Goal: Task Accomplishment & Management: Manage account settings

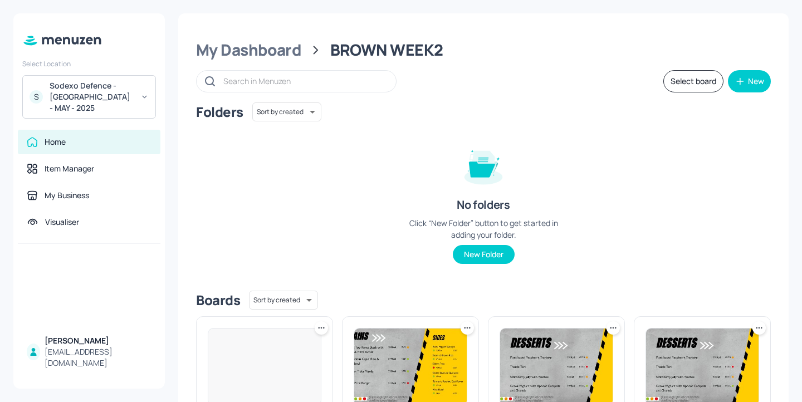
click at [139, 106] on div "S Sodexo Defence - Colchester - MAY - 2025" at bounding box center [89, 96] width 134 height 43
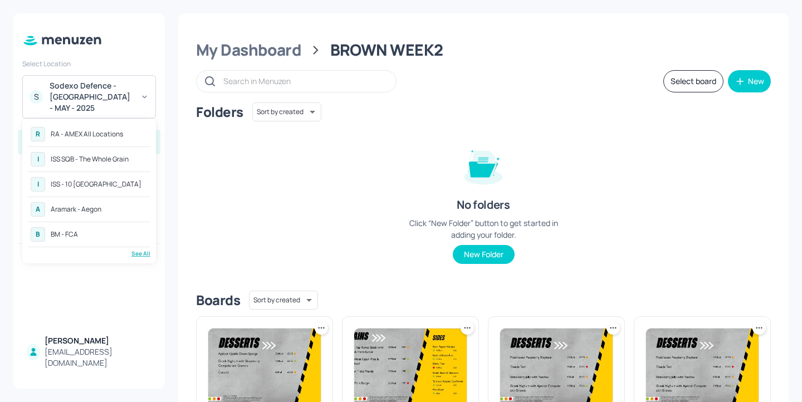
click at [132, 184] on div "I ISS - 10 South Collonade" at bounding box center [89, 184] width 122 height 20
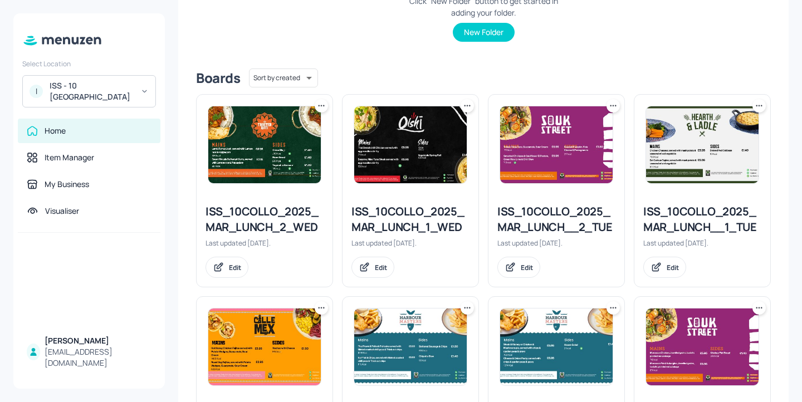
scroll to position [208, 0]
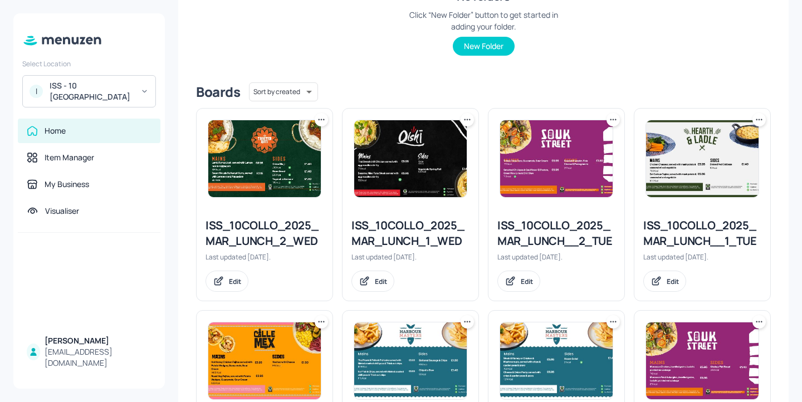
click at [656, 238] on div "ISS_10COLLO_2025_MAR_LUNCH__1_TUE" at bounding box center [702, 233] width 118 height 31
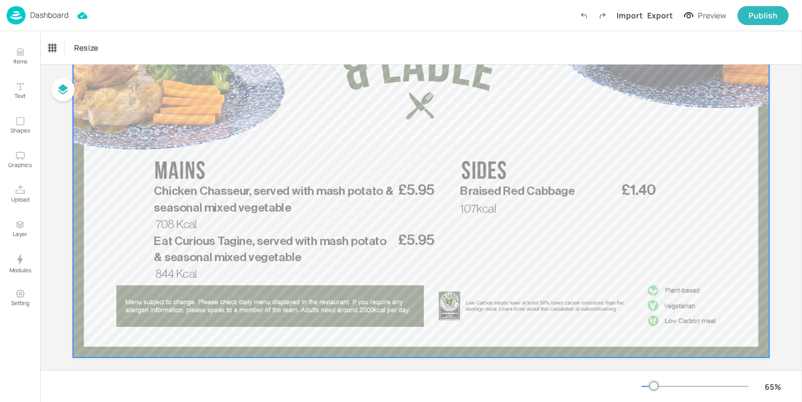
scroll to position [135, 0]
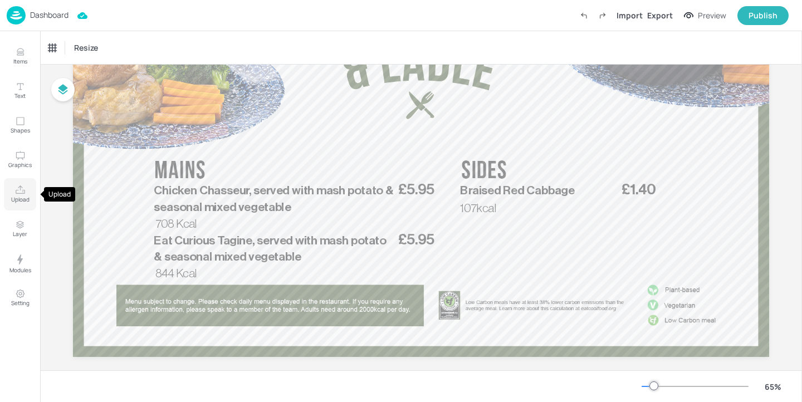
click at [22, 189] on icon "Upload" at bounding box center [20, 190] width 11 height 11
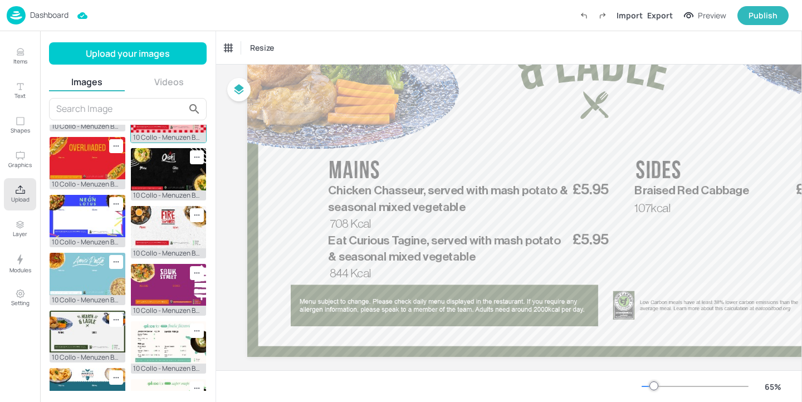
scroll to position [163, 0]
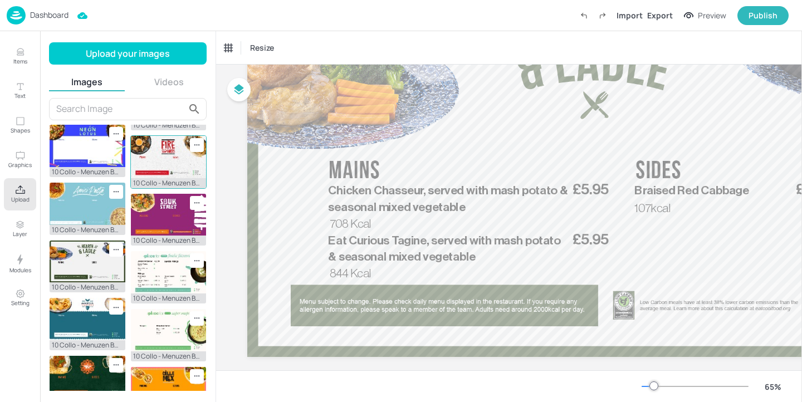
click at [151, 178] on img at bounding box center [169, 157] width 76 height 42
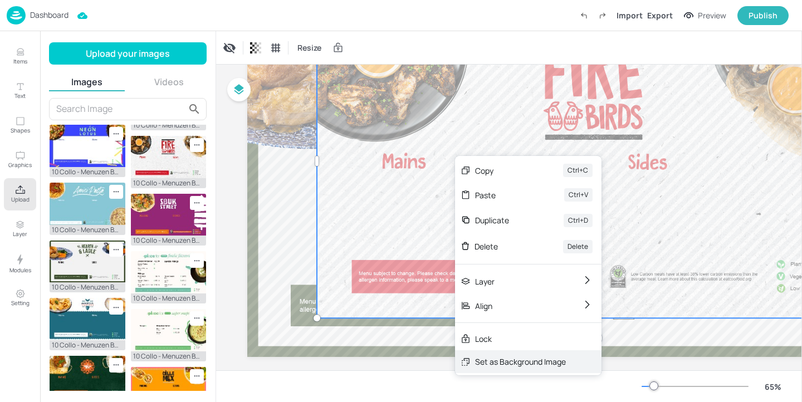
click at [533, 362] on div "Set as Background Image" at bounding box center [520, 362] width 91 height 12
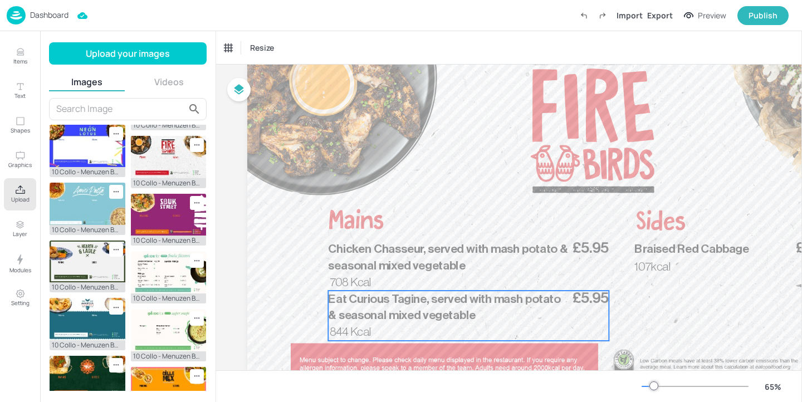
scroll to position [76, 0]
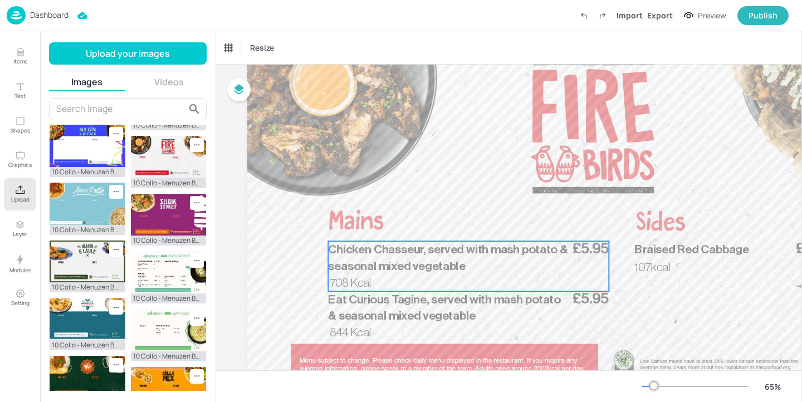
click at [518, 242] on p "Chicken Chasseur, served with mash potato & seasonal mixed vegetable" at bounding box center [449, 257] width 242 height 33
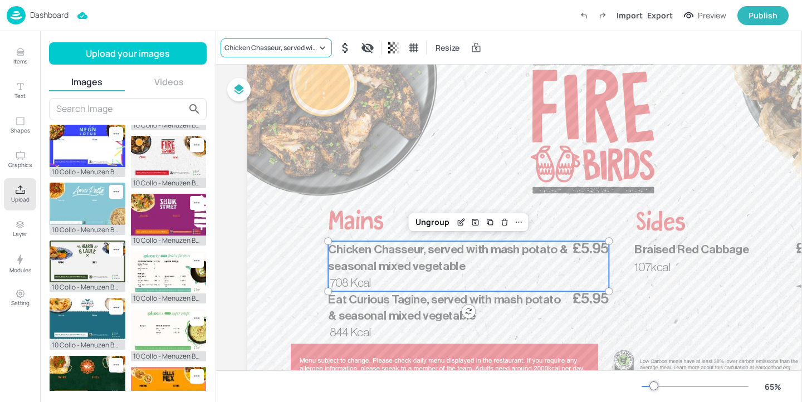
click at [272, 43] on div "Chicken Chasseur, served with mash potato & seasonal mixed vegetable" at bounding box center [270, 48] width 92 height 10
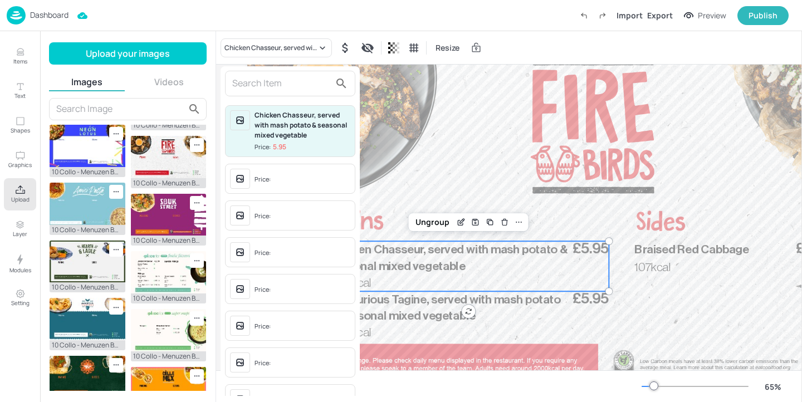
click at [273, 82] on input "text" at bounding box center [281, 84] width 98 height 18
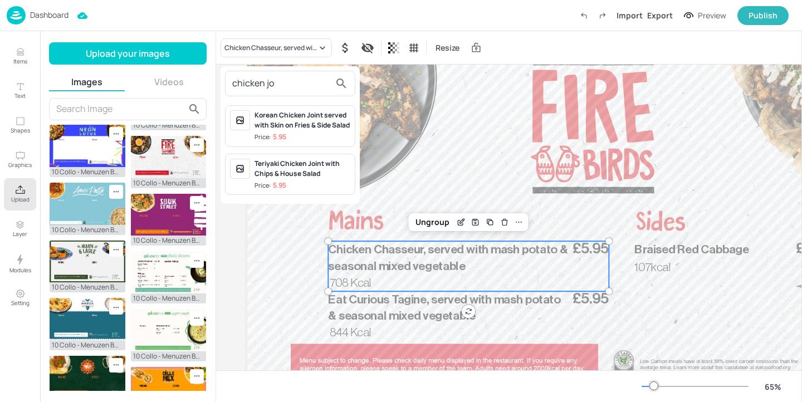
type input "chicken jo"
click at [28, 47] on div at bounding box center [401, 201] width 802 height 402
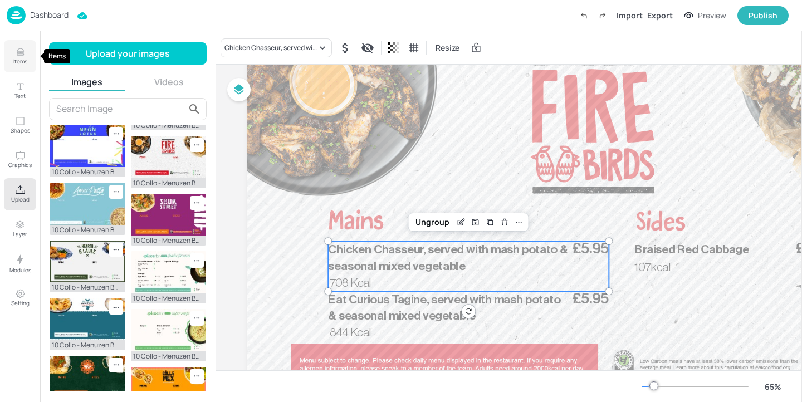
click at [18, 58] on p "Items" at bounding box center [20, 61] width 14 height 8
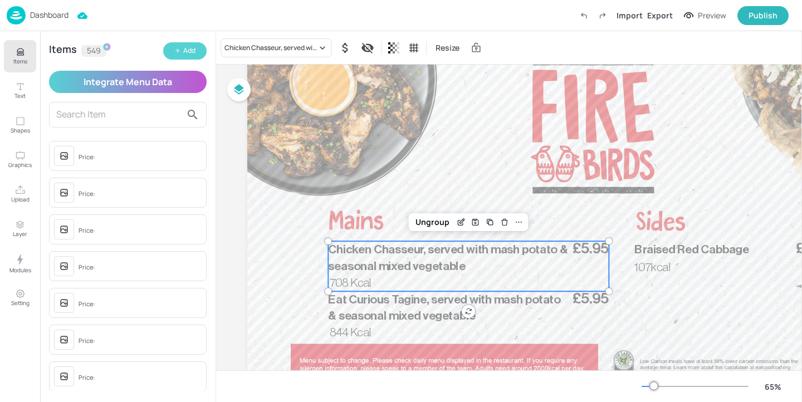
click at [192, 47] on div "Add" at bounding box center [189, 51] width 12 height 11
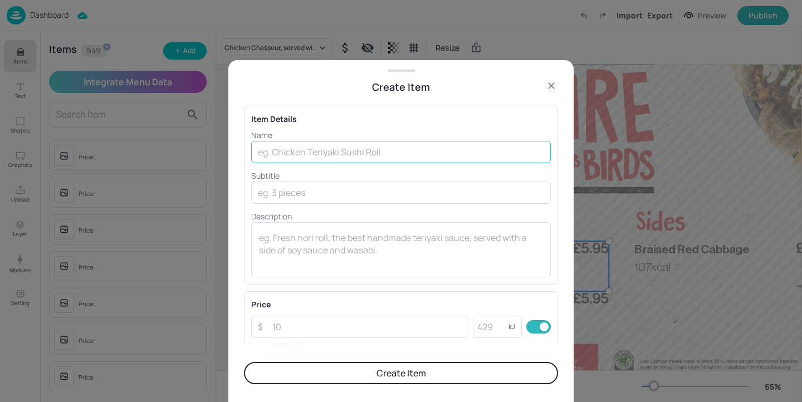
click at [299, 158] on input "text" at bounding box center [400, 152] width 299 height 22
paste input "Chicken Jollof rice served with Gremolata green Beans"
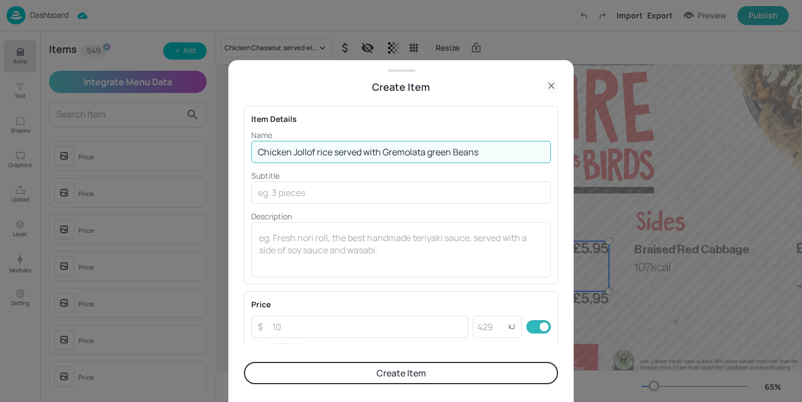
type input "Chicken Jollof rice served with Gremolata green Beans"
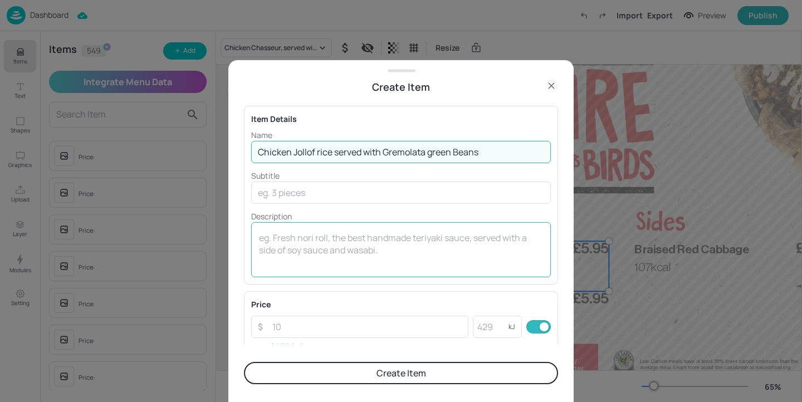
click at [290, 229] on div "x ​" at bounding box center [400, 249] width 299 height 55
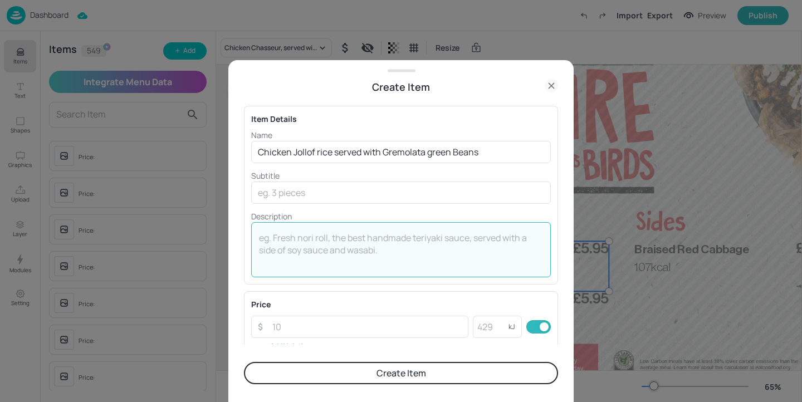
paste textarea "898 Kcal"
type textarea "898 Kcal"
click at [334, 327] on input "number" at bounding box center [367, 327] width 203 height 22
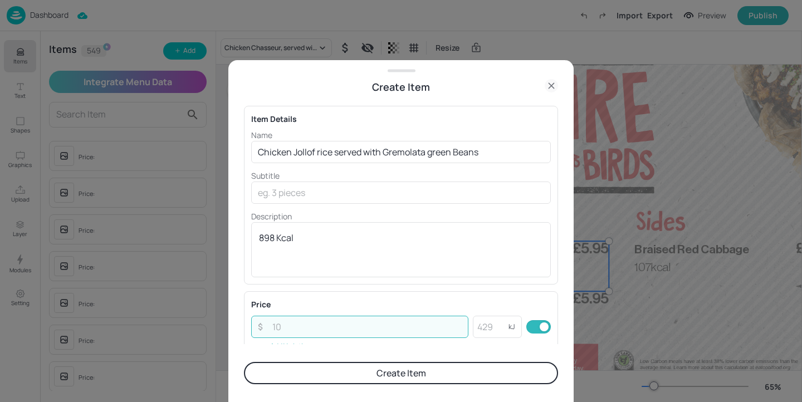
paste input "5.95"
type input "5.95"
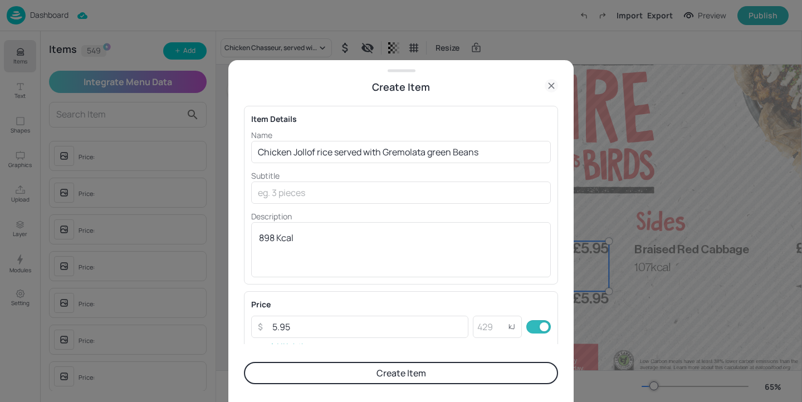
click at [370, 370] on button "Create Item" at bounding box center [401, 373] width 314 height 22
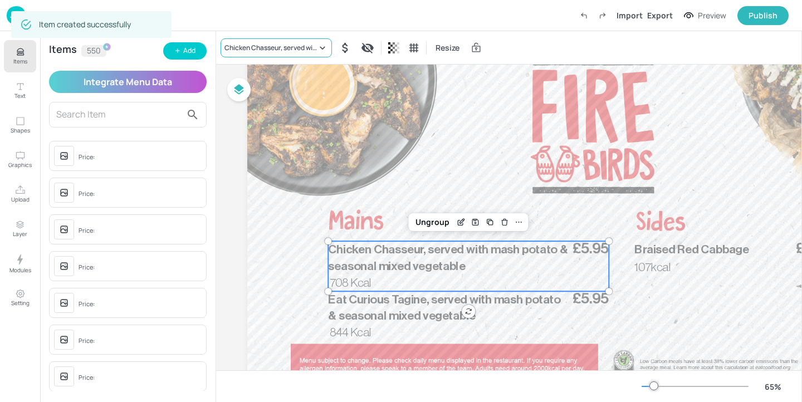
click at [247, 45] on div "Chicken Chasseur, served with mash potato & seasonal mixed vegetable" at bounding box center [270, 48] width 92 height 10
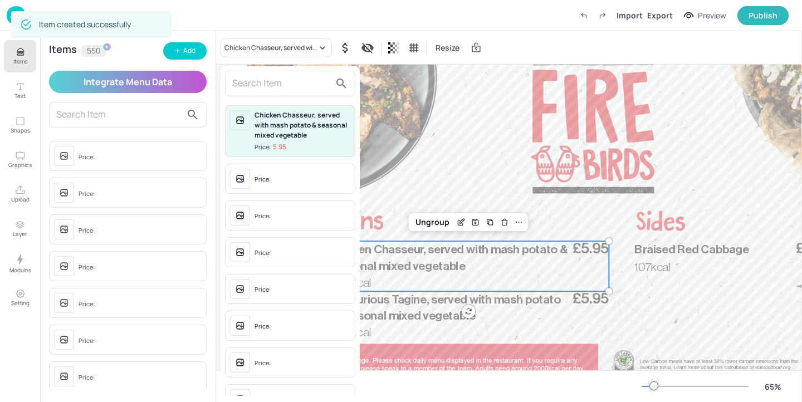
click at [265, 86] on input "text" at bounding box center [281, 84] width 98 height 18
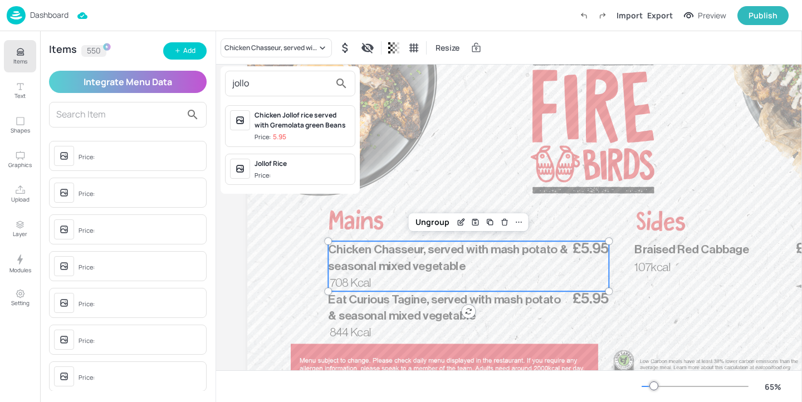
type input "jollo"
click at [317, 120] on div "Chicken Jollof rice served with Gremolata green Beans" at bounding box center [302, 120] width 96 height 20
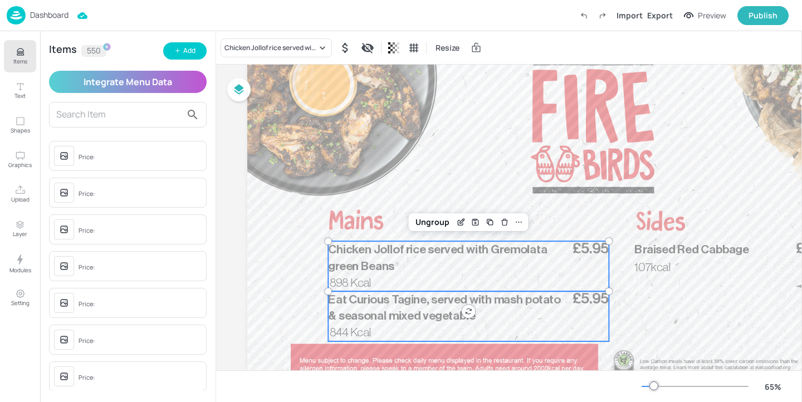
click at [392, 338] on div "£5.95 Eat Curious Tagine, served with mash potato & seasonal mixed vegetable 84…" at bounding box center [468, 316] width 281 height 50
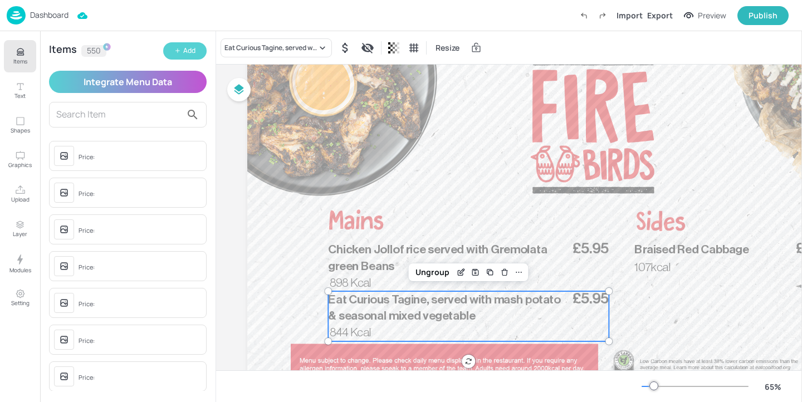
click at [199, 48] on button "Add" at bounding box center [184, 50] width 43 height 17
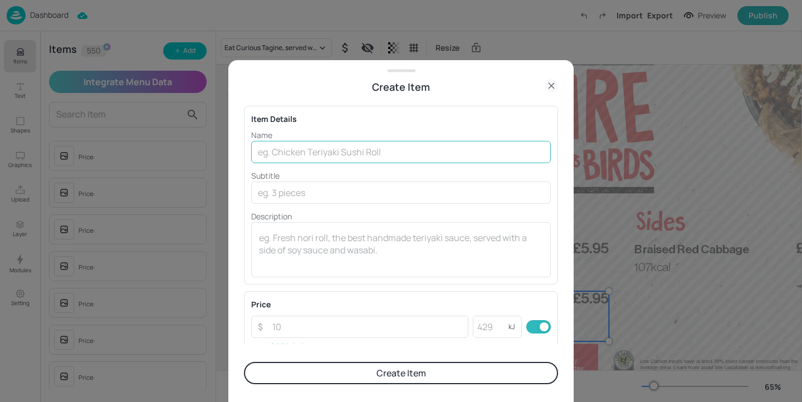
click at [303, 160] on input "text" at bounding box center [400, 152] width 299 height 22
paste input "Congolese white beans stew & jollof rice served with Gremolata green Beans"
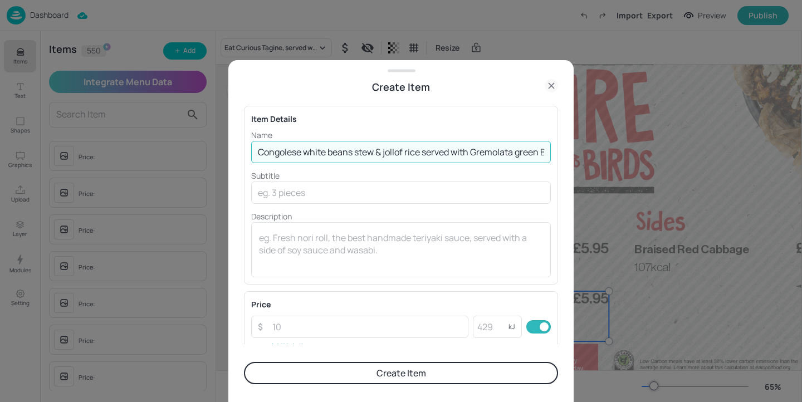
scroll to position [0, 28]
click at [493, 153] on input "Congolese white beans stew & jollof rice served with Gremolata green Beans" at bounding box center [400, 152] width 299 height 22
click at [386, 153] on input "Congolese white beans stew & jollof rice served with Gremolata Green Beans" at bounding box center [400, 152] width 299 height 22
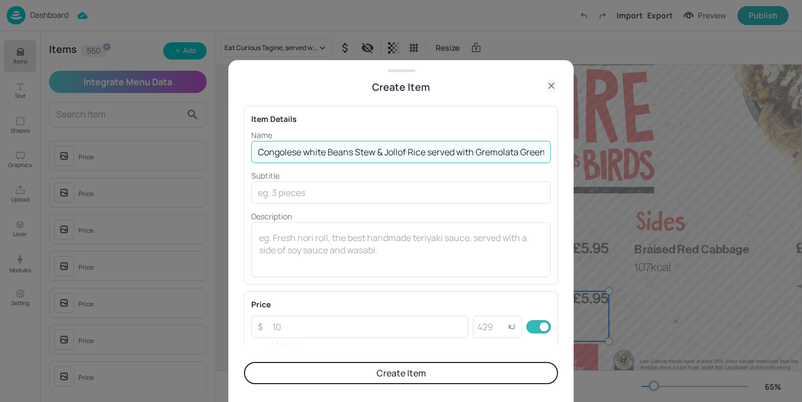
click at [309, 150] on input "Congolese white Beans Stew & Jollof Rice served with Gremolata Green Beans" at bounding box center [400, 152] width 299 height 22
type input "Congolese White Beans Stew & Jollof Rice served with Gremolata Green Beans"
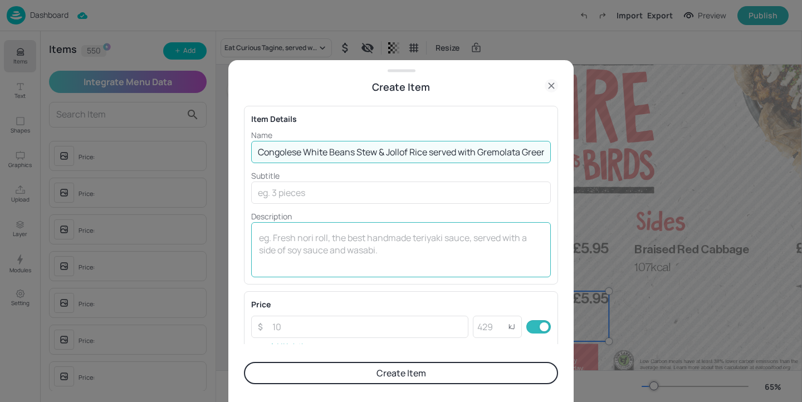
click at [286, 245] on textarea at bounding box center [401, 250] width 284 height 37
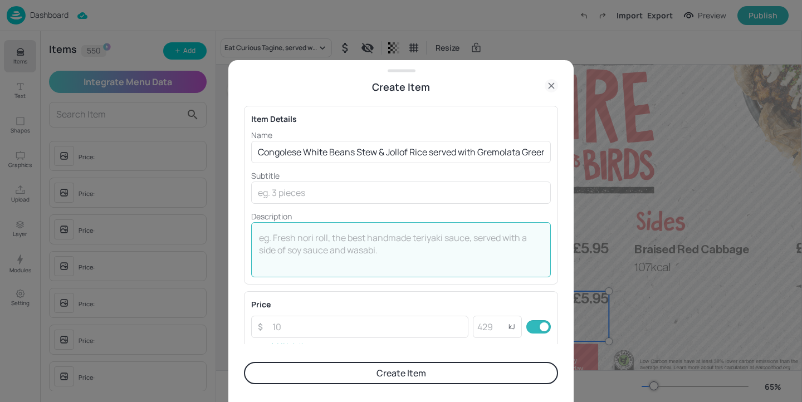
paste textarea "898 Kcal"
type textarea "898 Kcal"
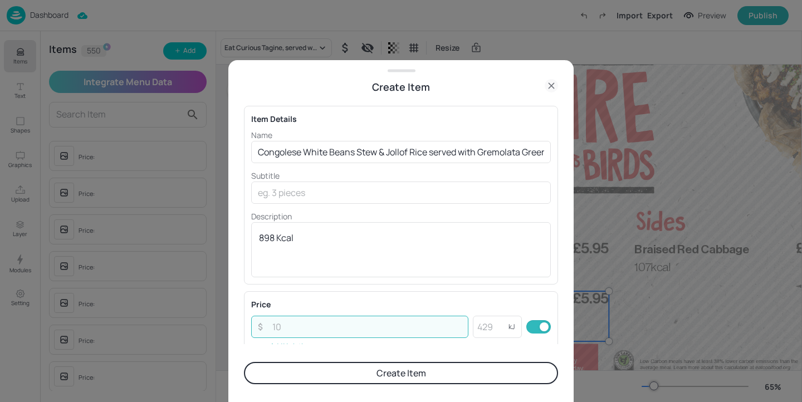
click at [300, 320] on input "number" at bounding box center [367, 327] width 203 height 22
paste input "5.95"
type input "5.95"
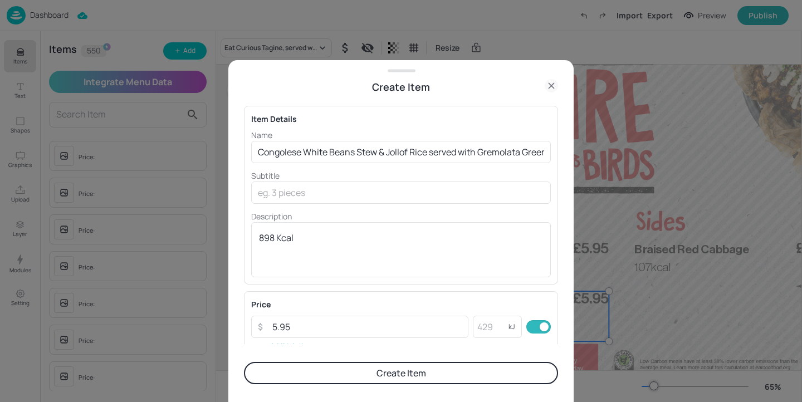
click at [318, 375] on button "Create Item" at bounding box center [401, 373] width 314 height 22
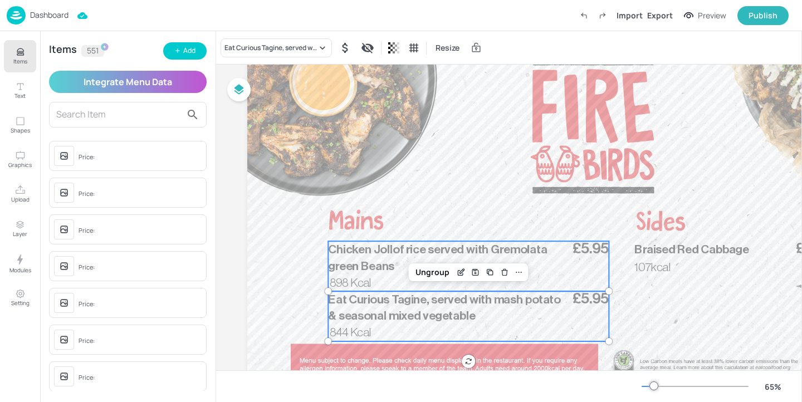
click at [363, 274] on p "898 Kcal" at bounding box center [357, 282] width 54 height 17
click at [370, 340] on p "844 Kcal" at bounding box center [357, 333] width 54 height 17
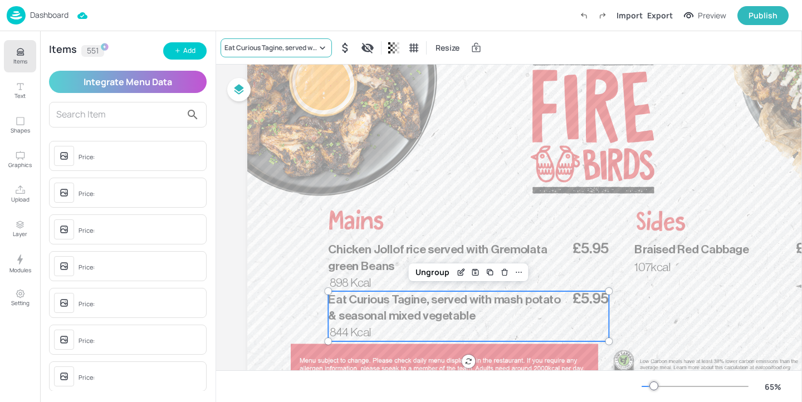
click at [269, 39] on div "Eat Curious Tagine, served with mash potato & seasonal mixed vegetable" at bounding box center [275, 47] width 111 height 19
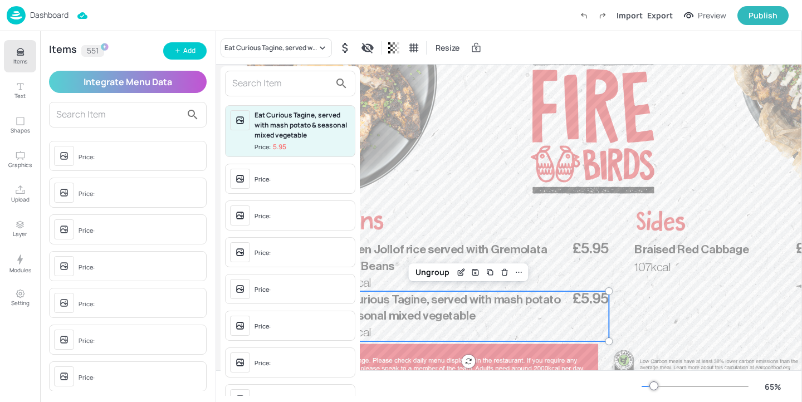
click at [278, 93] on div at bounding box center [290, 84] width 130 height 26
click at [278, 87] on input "text" at bounding box center [281, 84] width 98 height 18
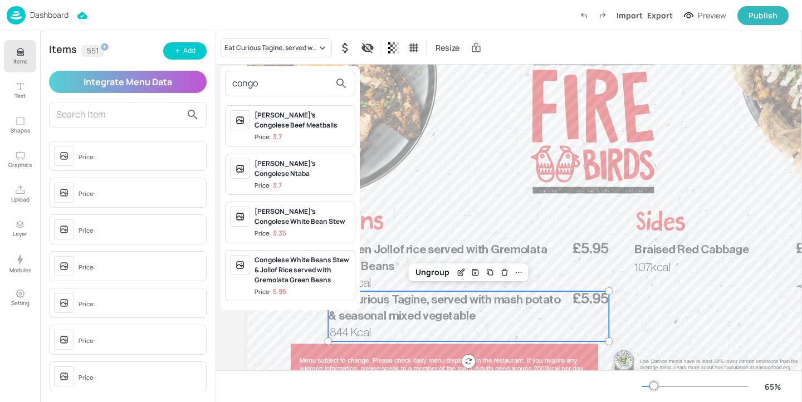
type input "congo"
click at [312, 260] on div "Congolese White Beans Stew & Jollof Rice served with Gremolata Green Beans" at bounding box center [302, 270] width 96 height 30
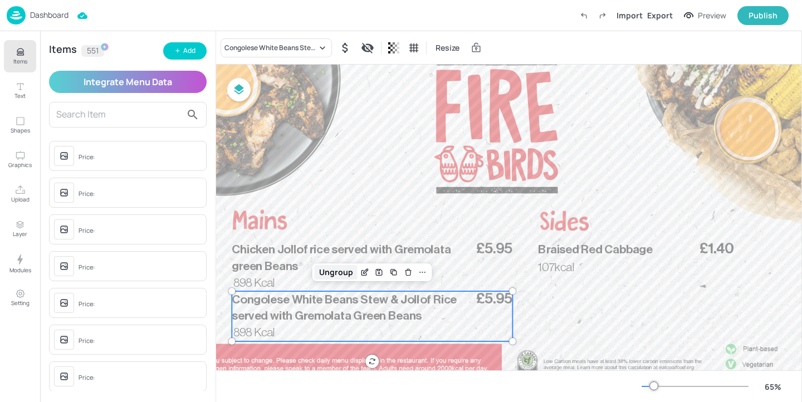
scroll to position [76, 101]
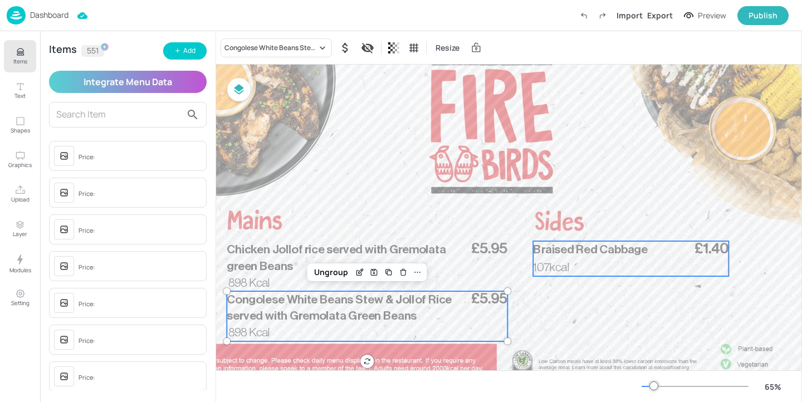
click at [543, 253] on span "Braised Red Cabbage" at bounding box center [590, 249] width 114 height 12
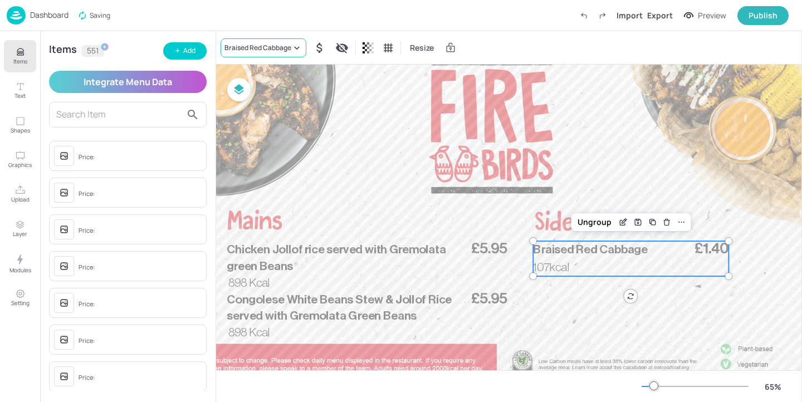
click at [295, 38] on div "Braised Red Cabbage" at bounding box center [263, 47] width 86 height 19
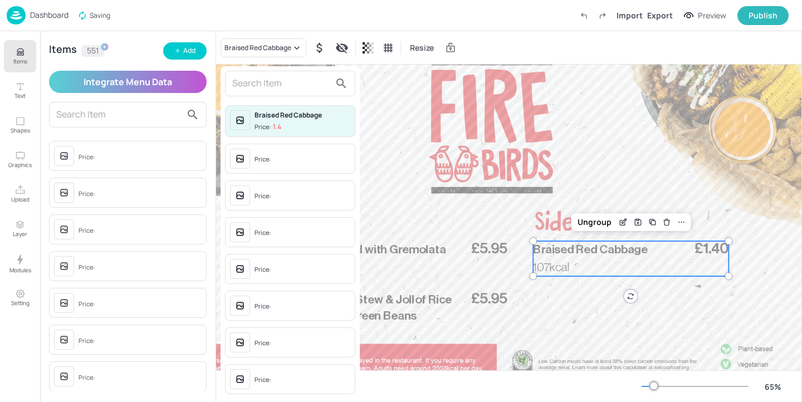
click at [279, 91] on input "text" at bounding box center [281, 84] width 98 height 18
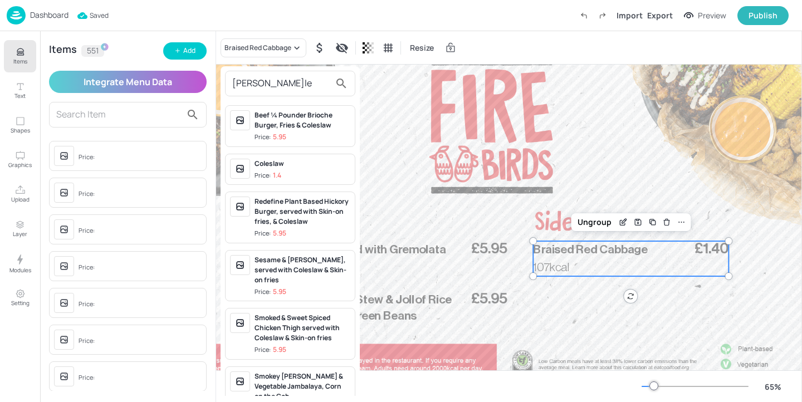
type input "cole"
click at [306, 169] on div "Coleslaw Price: 1.4" at bounding box center [302, 170] width 96 height 22
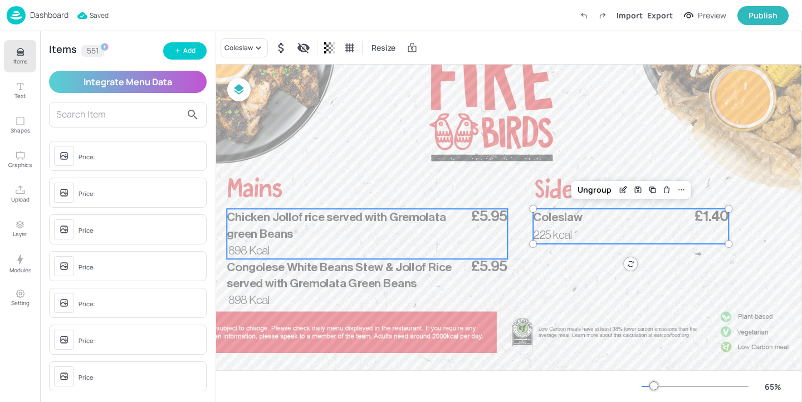
scroll to position [109, 101]
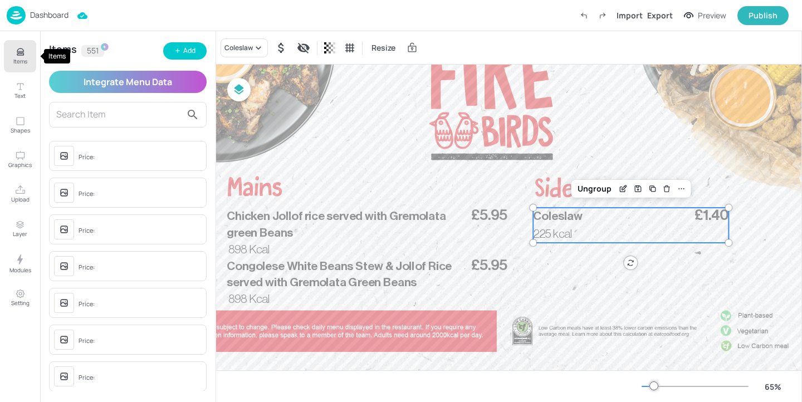
click at [18, 62] on p "Items" at bounding box center [20, 61] width 14 height 8
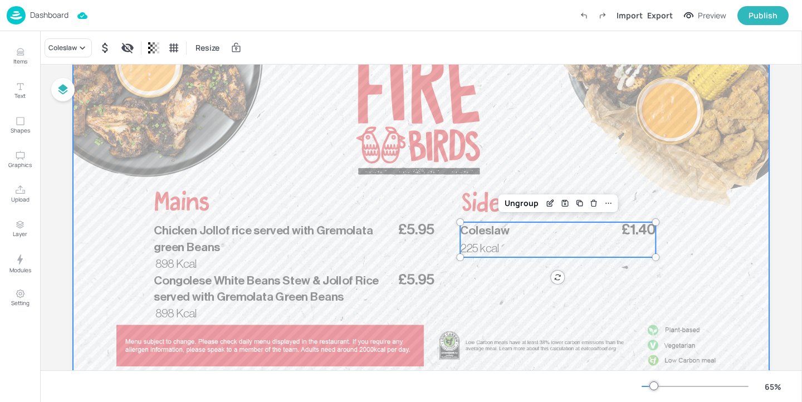
scroll to position [91, 0]
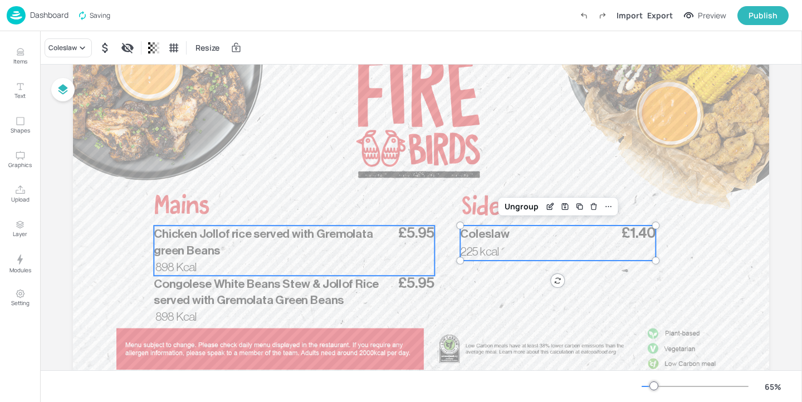
click at [258, 245] on p "Chicken Jollof rice served with Gremolata green Beans" at bounding box center [275, 241] width 242 height 33
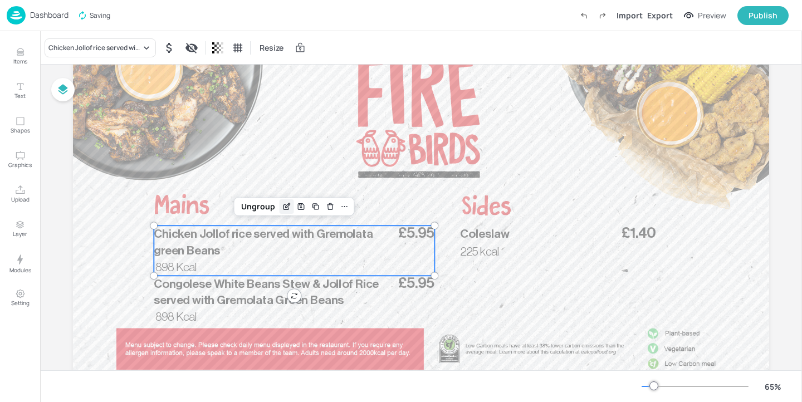
click at [282, 205] on icon "Edit Item" at bounding box center [286, 206] width 9 height 9
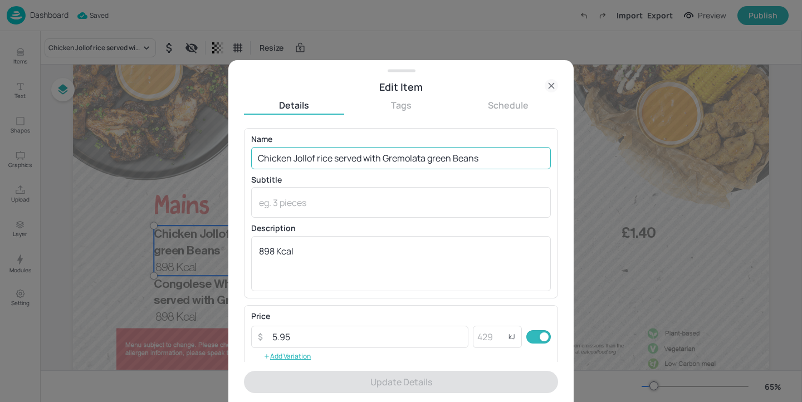
click at [319, 152] on input "Chicken Jollof rice served with Gremolata green Beans" at bounding box center [400, 158] width 299 height 22
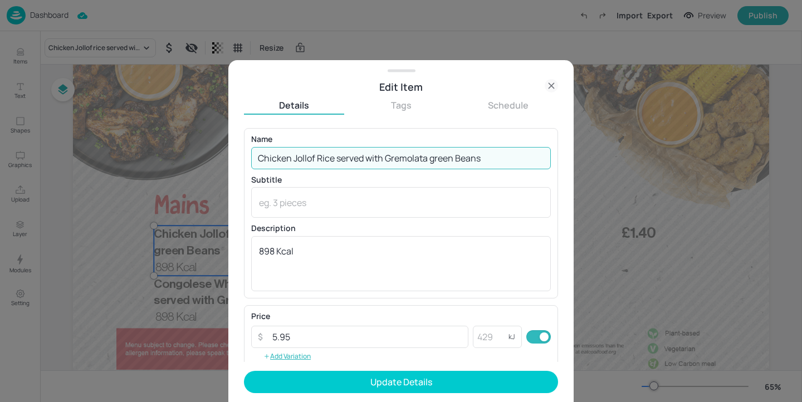
click at [432, 157] on input "Chicken Jollof Rice served with Gremolata green Beans" at bounding box center [400, 158] width 299 height 22
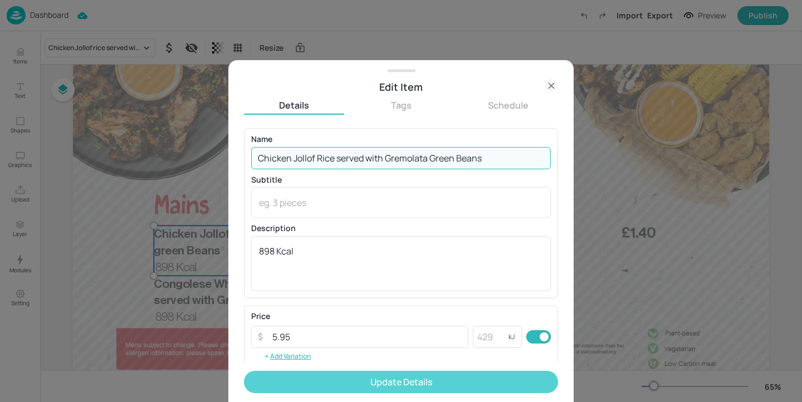
type input "Chicken Jollof Rice served with Gremolata Green Beans"
click at [405, 389] on button "Update Details" at bounding box center [401, 382] width 314 height 22
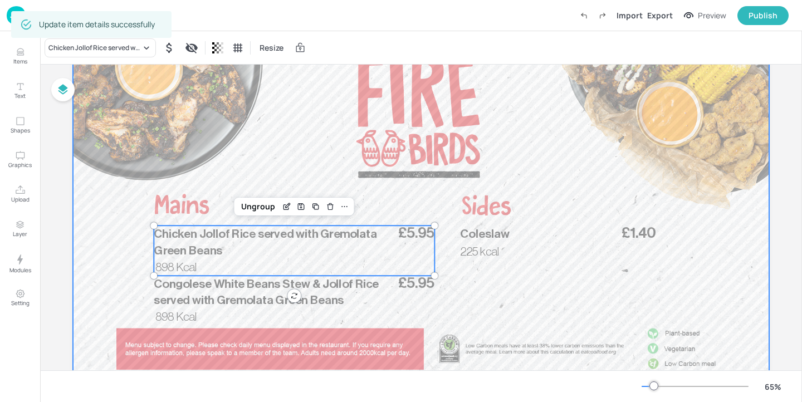
click at [470, 298] on div at bounding box center [421, 204] width 696 height 391
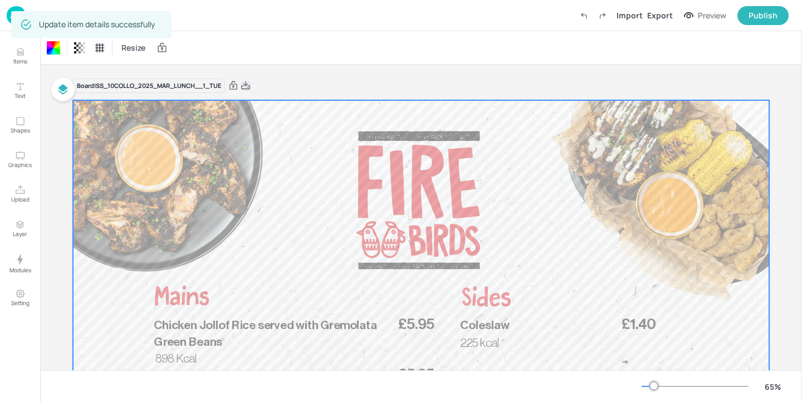
click at [243, 83] on icon at bounding box center [245, 85] width 10 height 11
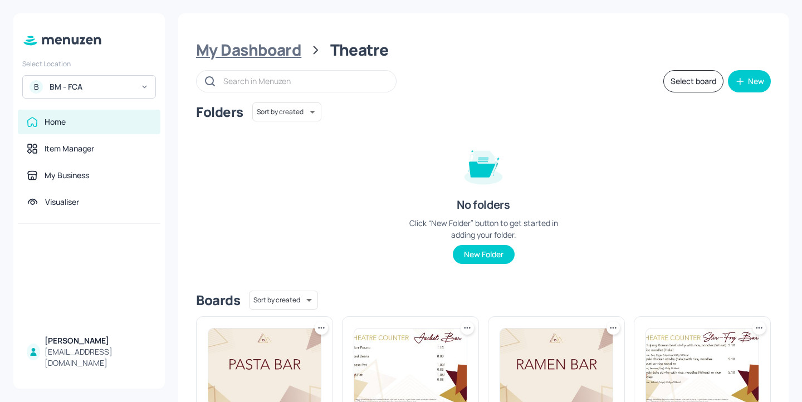
click at [269, 48] on div "My Dashboard" at bounding box center [248, 50] width 105 height 20
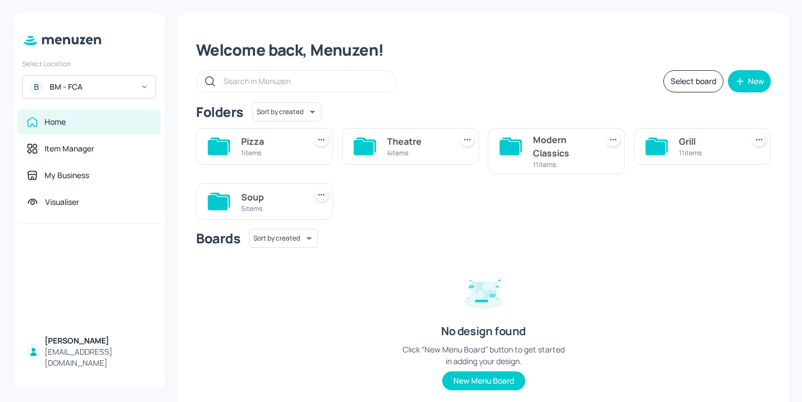
click at [279, 201] on div "Soup" at bounding box center [271, 196] width 60 height 13
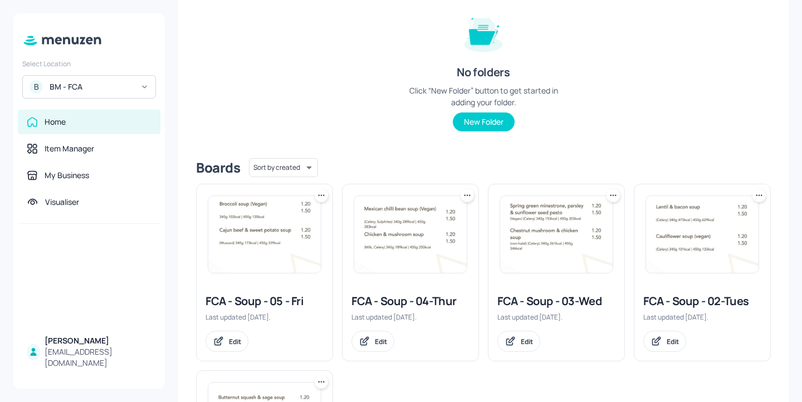
scroll to position [166, 0]
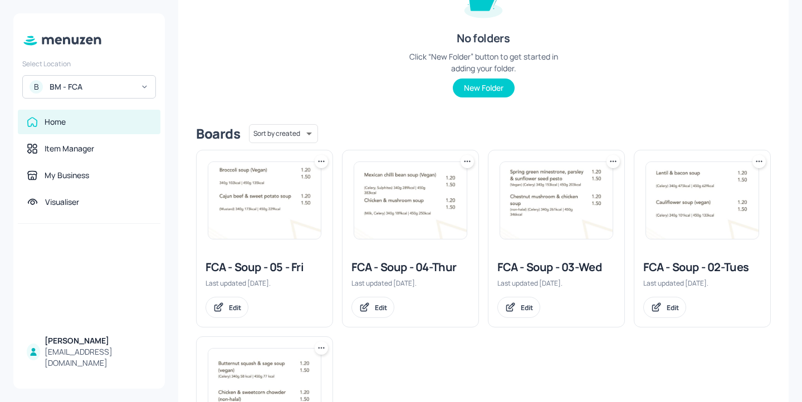
click at [272, 274] on div "FCA - Soup - 05 - Fri" at bounding box center [264, 267] width 118 height 16
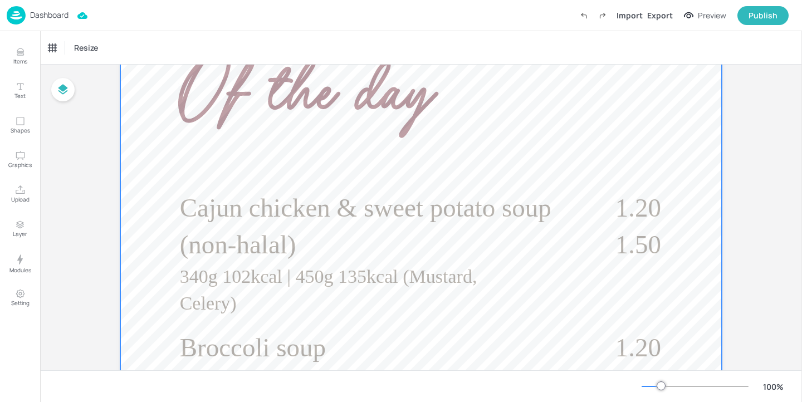
scroll to position [325, 0]
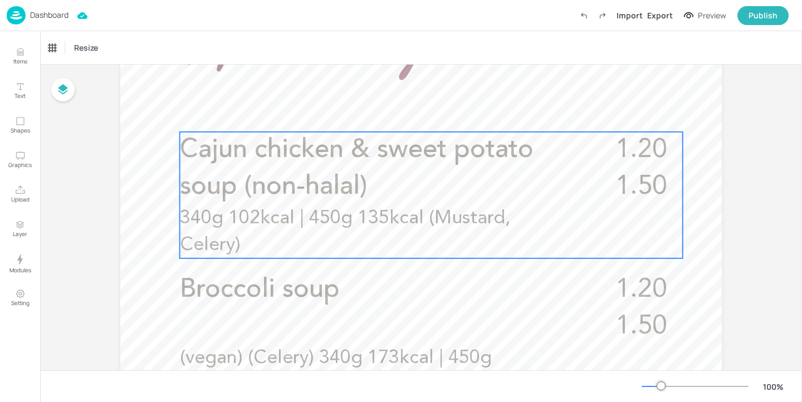
click at [293, 218] on span "340g 102kcal | 450g 135kcal (Mustard, Celery)" at bounding box center [345, 232] width 330 height 46
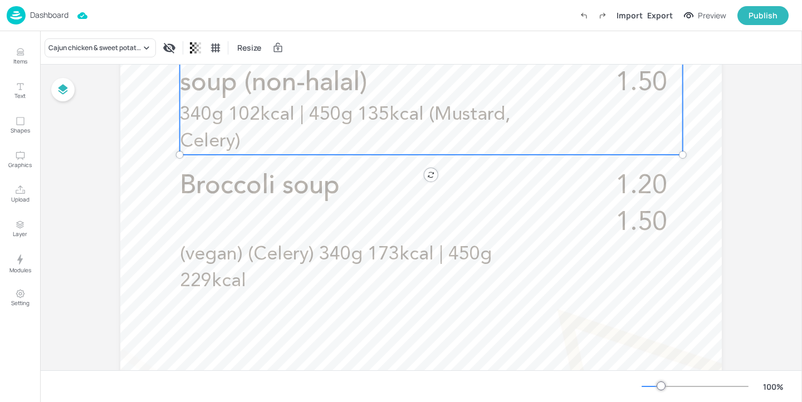
scroll to position [451, 0]
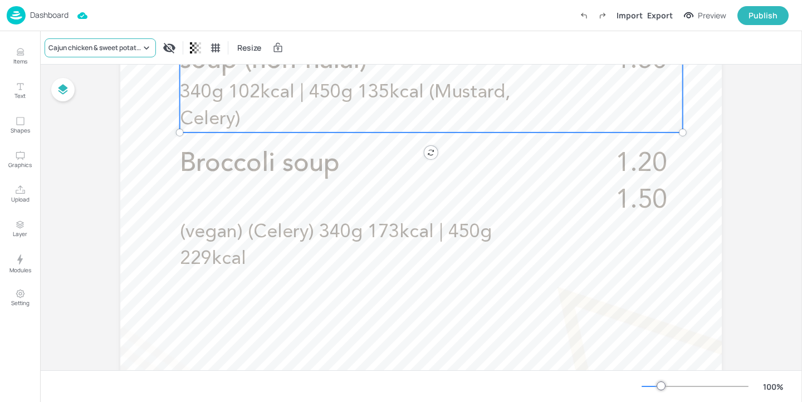
click at [95, 56] on div "Cajun chicken & sweet potato soup (non-halal)" at bounding box center [100, 47] width 111 height 19
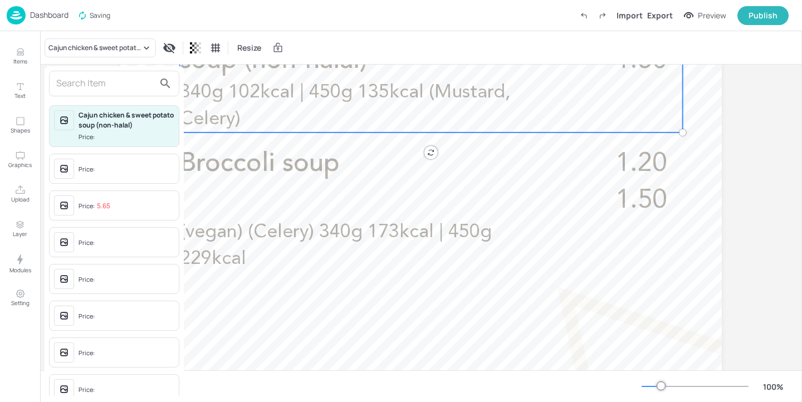
click at [86, 76] on input "text" at bounding box center [105, 84] width 98 height 18
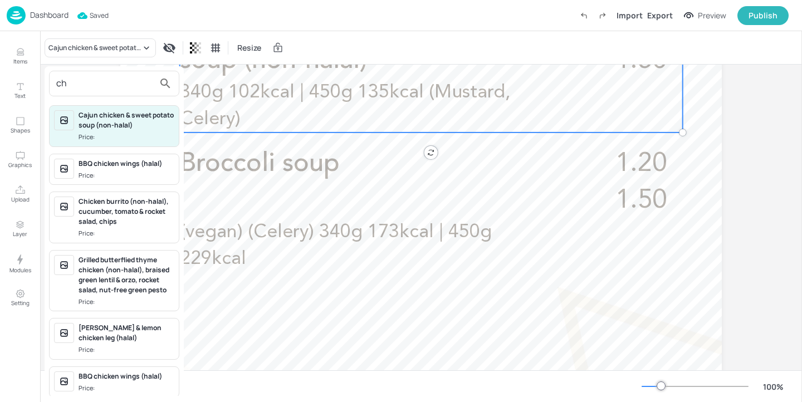
type input "c"
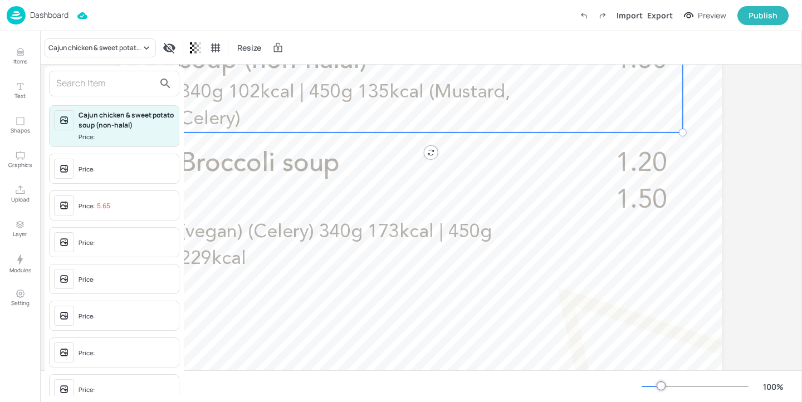
click at [289, 146] on div at bounding box center [401, 201] width 802 height 402
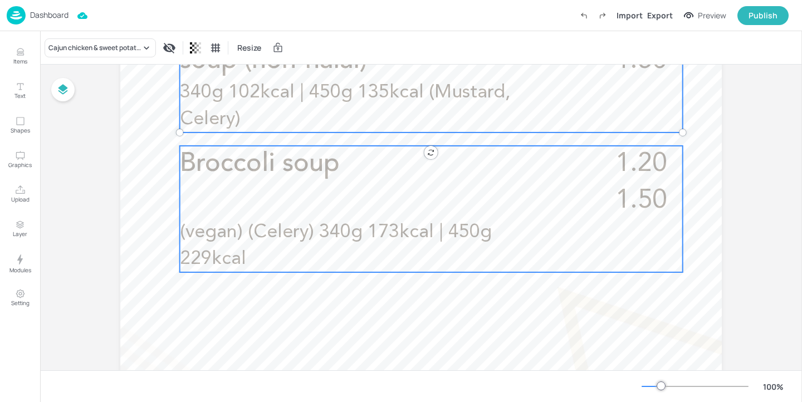
scroll to position [427, 0]
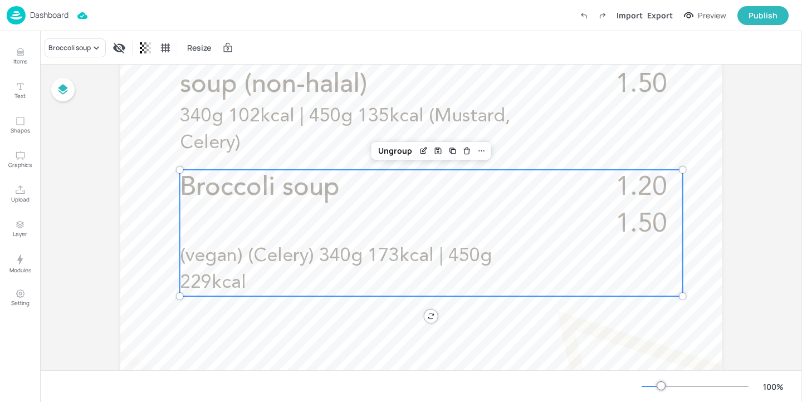
click at [277, 223] on div "Broccoli soup 1.20 1.50 (vegan) (Celery) 340g 173kcal | 450g 229kcal" at bounding box center [431, 233] width 503 height 126
click at [70, 61] on div "Broccoli soup Resize" at bounding box center [420, 47] width 761 height 33
click at [72, 51] on div "Broccoli soup" at bounding box center [69, 48] width 42 height 10
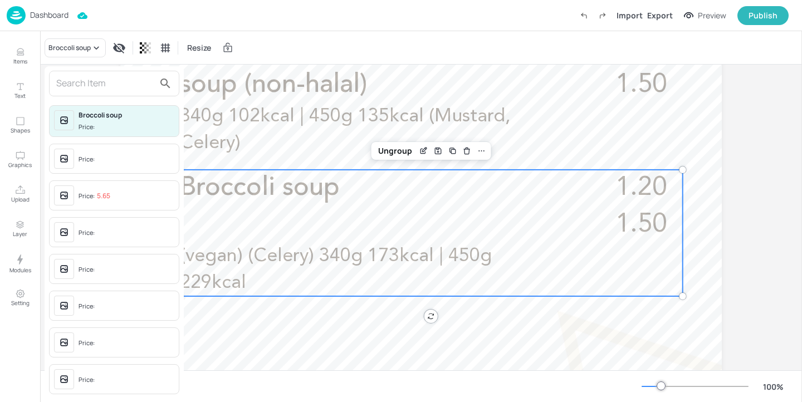
click at [70, 77] on input "text" at bounding box center [105, 84] width 98 height 18
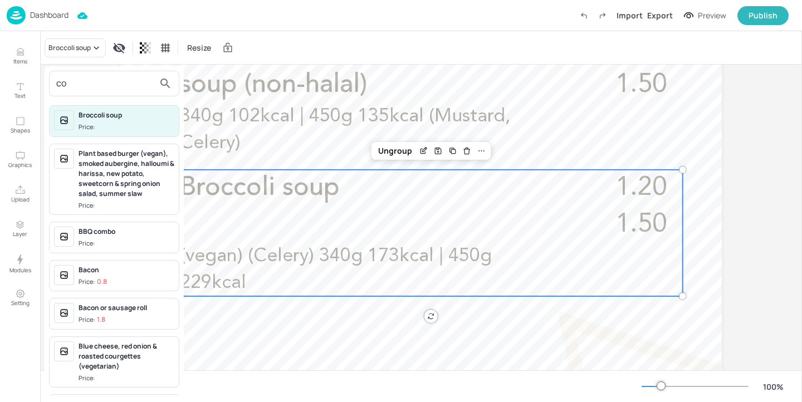
type input "c"
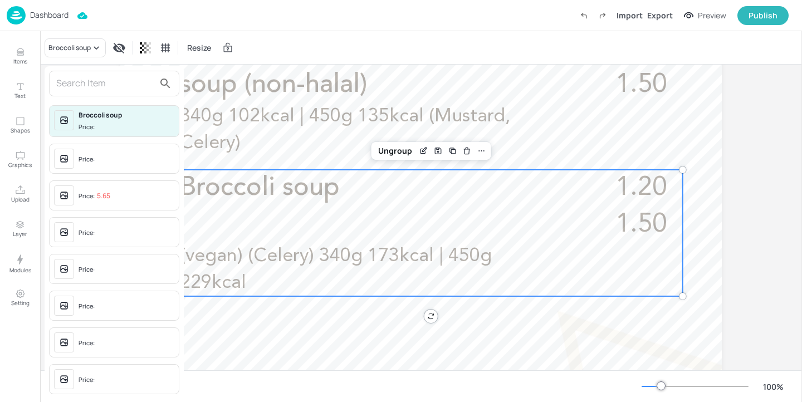
click at [229, 100] on div at bounding box center [401, 201] width 802 height 402
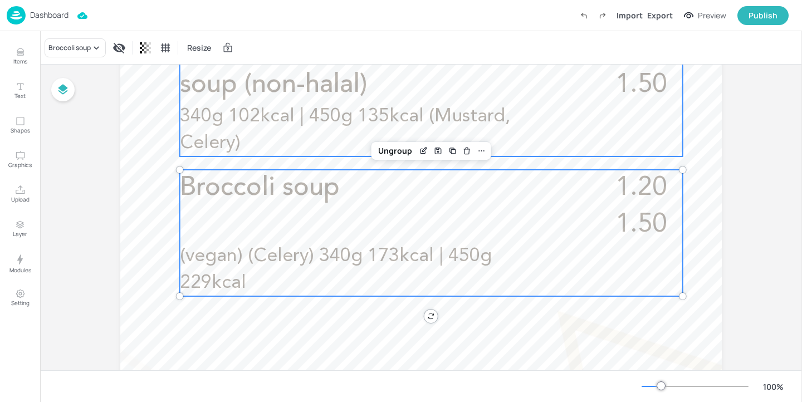
click at [276, 119] on span "340g 102kcal | 450g 135kcal (Mustard, Celery)" at bounding box center [345, 130] width 330 height 46
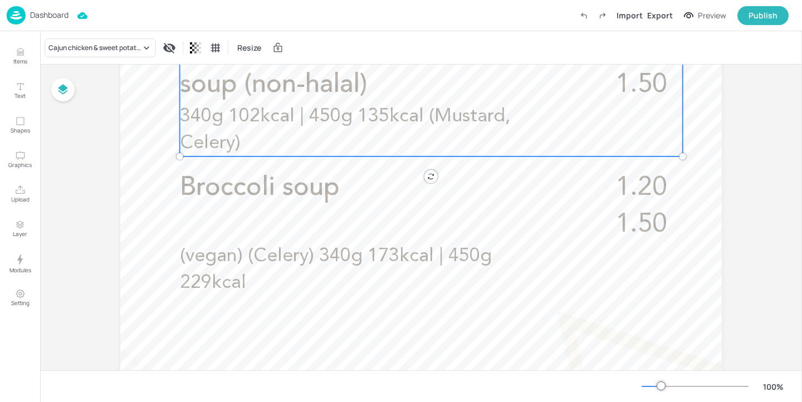
scroll to position [340, 0]
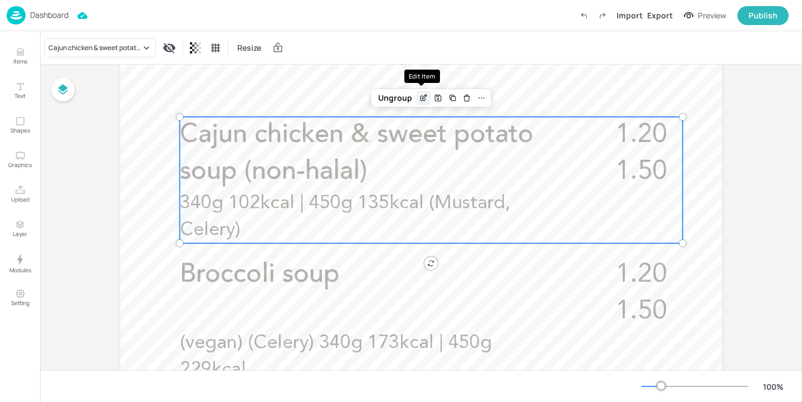
click at [420, 101] on icon "Edit Item" at bounding box center [422, 98] width 5 height 5
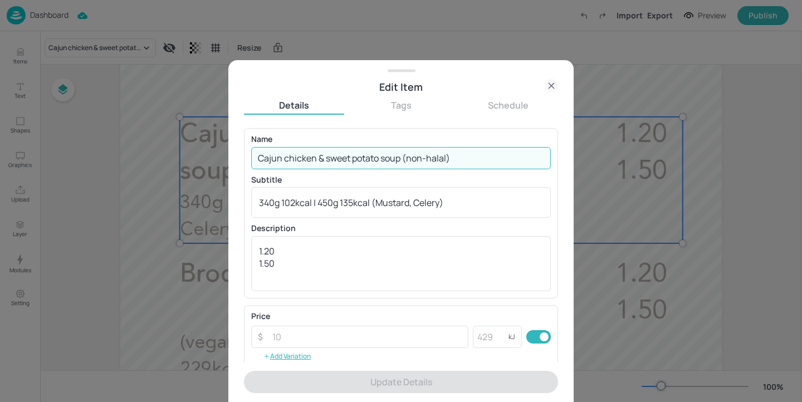
drag, startPoint x: 474, startPoint y: 159, endPoint x: 42, endPoint y: 142, distance: 431.7
click at [42, 142] on div "Edit Item Details Tags Schedule Name Cajun chicken & sweet potato soup (non-hal…" at bounding box center [401, 201] width 802 height 402
paste input "hipotle beef & bean soup"
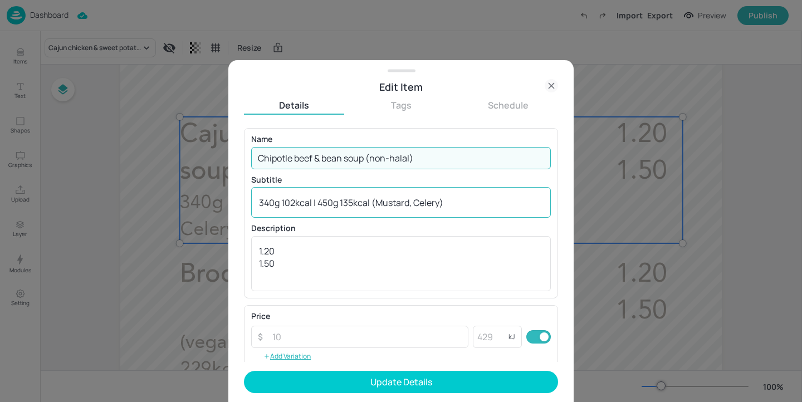
type input "Chipotle beef & bean soup (non-halal)"
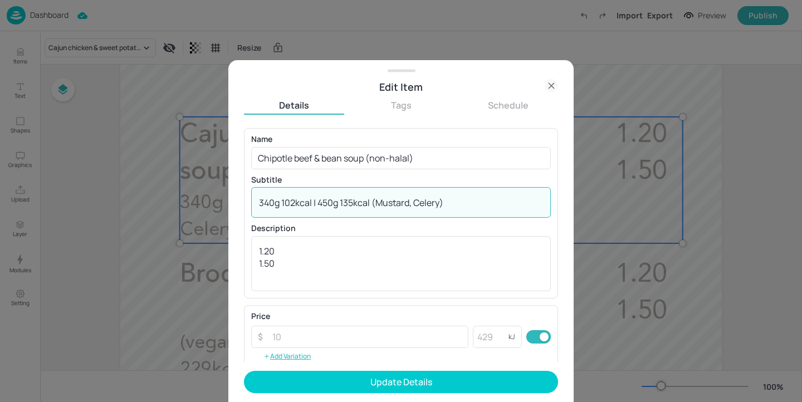
drag, startPoint x: 410, startPoint y: 203, endPoint x: 198, endPoint y: 169, distance: 214.8
click at [198, 169] on div "Edit Item Details Tags Schedule Name Chipotle beef & bean soup (non-halal) ​ Su…" at bounding box center [401, 201] width 802 height 402
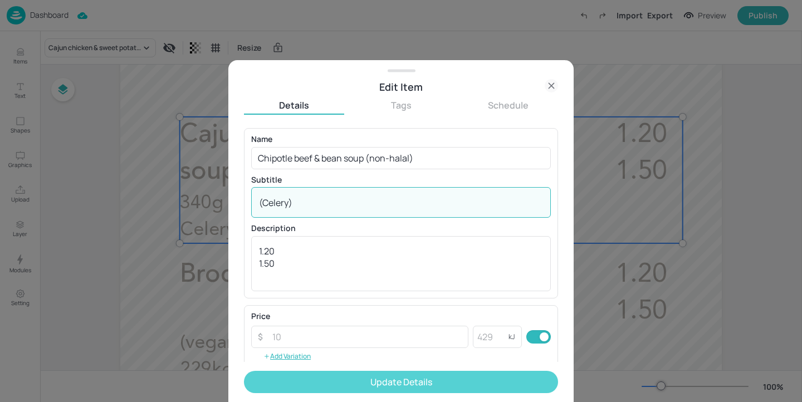
type textarea "(Celery)"
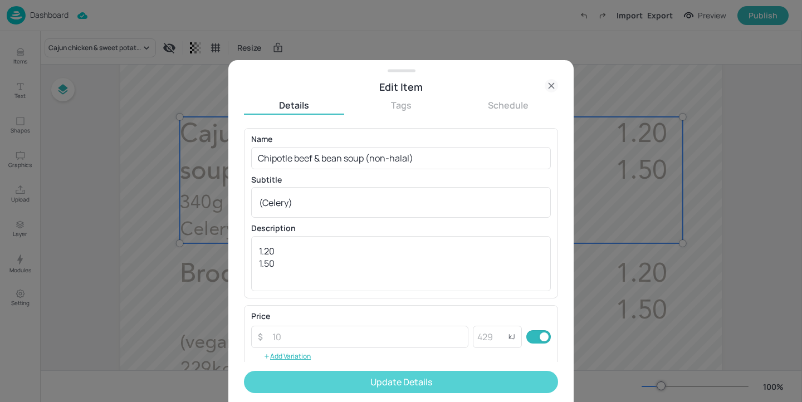
click at [347, 381] on button "Update Details" at bounding box center [401, 382] width 314 height 22
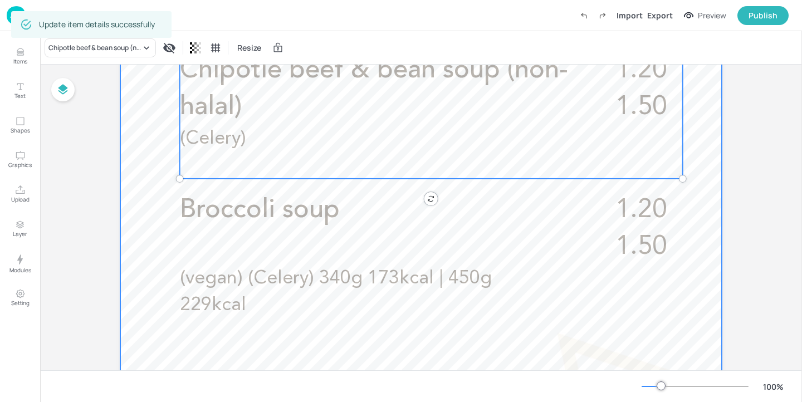
scroll to position [413, 0]
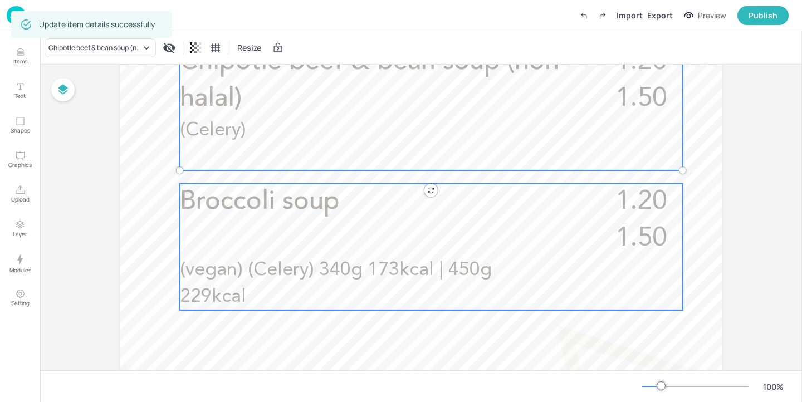
click at [363, 273] on span "(vegan) (Celery) 340g 173kcal | 450g 229kcal" at bounding box center [336, 283] width 312 height 46
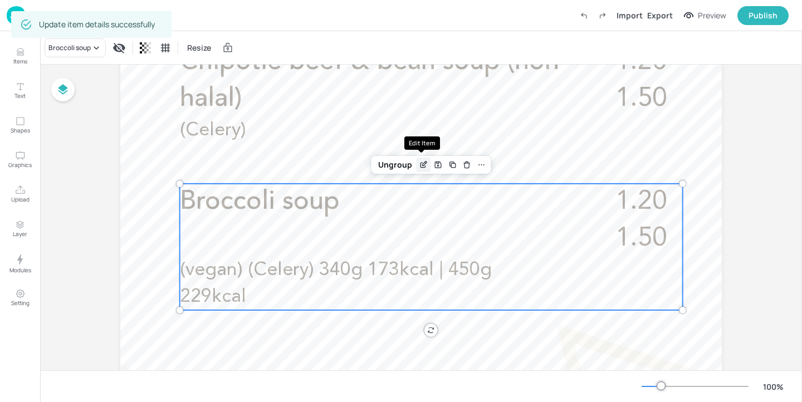
click at [422, 163] on icon "Edit Item" at bounding box center [424, 163] width 4 height 4
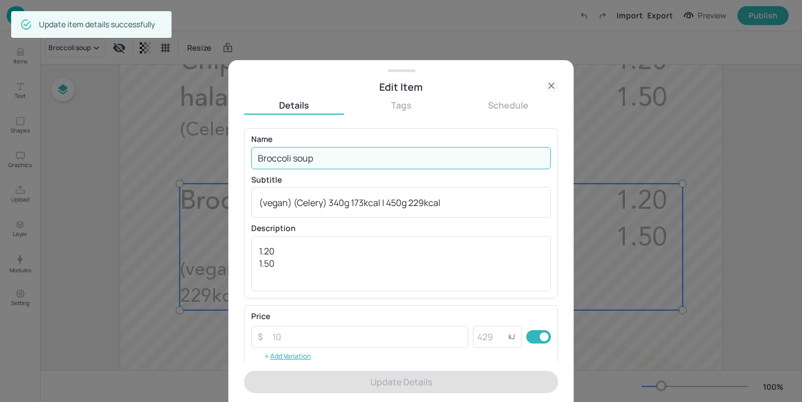
drag, startPoint x: 460, startPoint y: 155, endPoint x: 131, endPoint y: 112, distance: 331.1
click at [131, 112] on div "Edit Item Details Tags Schedule Name Broccoli soup ​ Subtitle (vegan) (Celery) …" at bounding box center [401, 201] width 802 height 402
paste input "Country spinach & plant-based cream soup (vegan)"
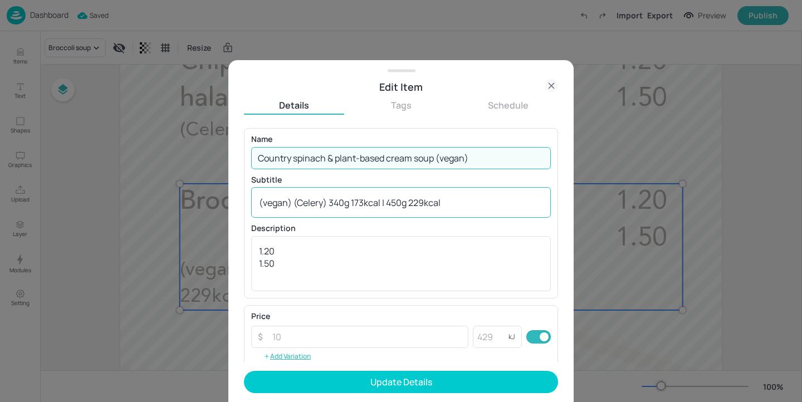
type input "Country spinach & plant-based cream soup (vegan)"
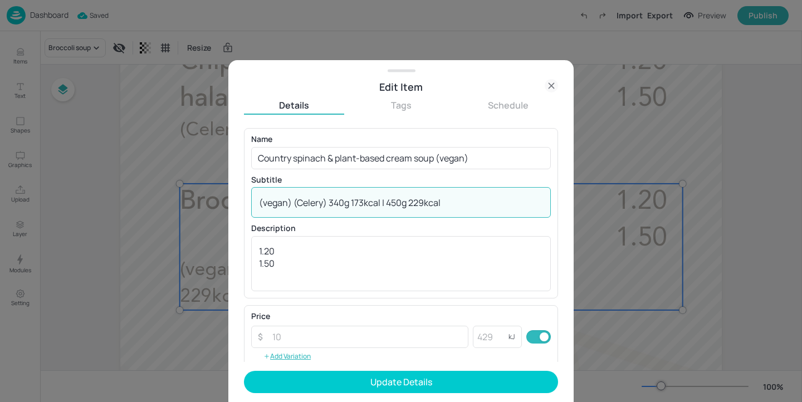
drag, startPoint x: 293, startPoint y: 200, endPoint x: 238, endPoint y: 194, distance: 55.4
click at [238, 194] on div "Edit Item Details Tags Schedule Name Country spinach & plant-based cream soup (…" at bounding box center [400, 231] width 345 height 342
drag, startPoint x: 451, startPoint y: 199, endPoint x: 296, endPoint y: 199, distance: 154.7
click at [296, 199] on textarea "(Celery) 340g 173kcal | 450g 229kcal" at bounding box center [401, 202] width 284 height 12
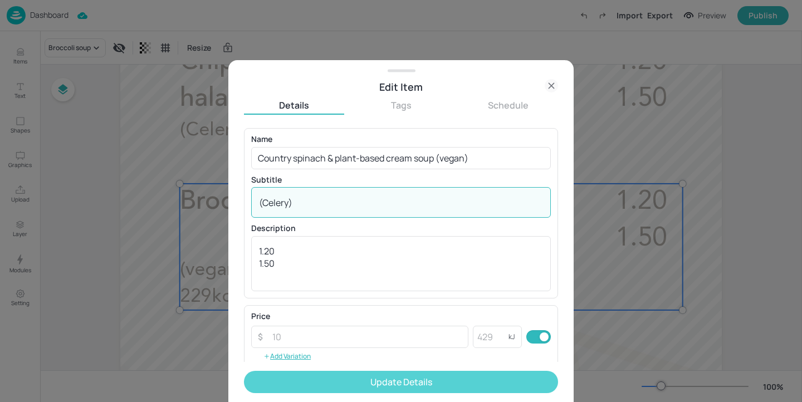
type textarea "(Celery)"
click at [298, 374] on button "Update Details" at bounding box center [401, 382] width 314 height 22
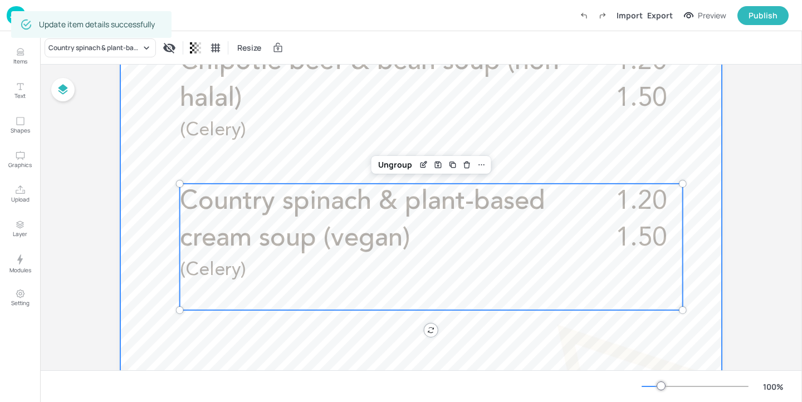
click at [310, 353] on div at bounding box center [420, 221] width 601 height 1069
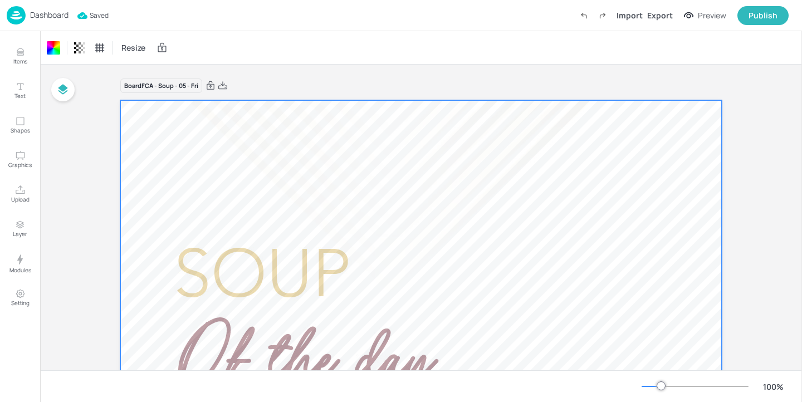
click at [20, 9] on img at bounding box center [16, 15] width 19 height 18
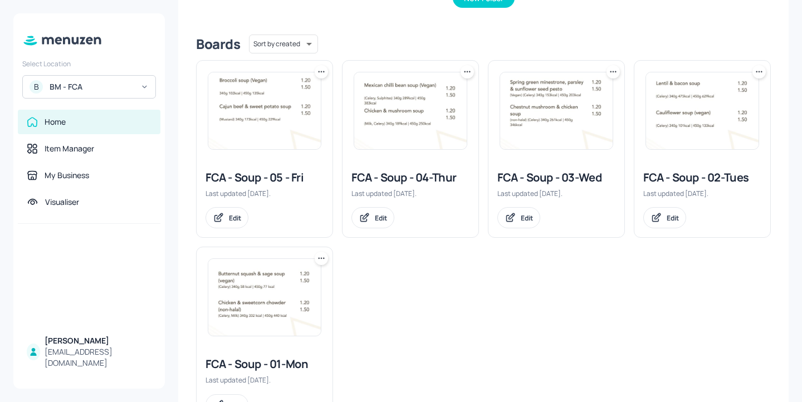
scroll to position [258, 0]
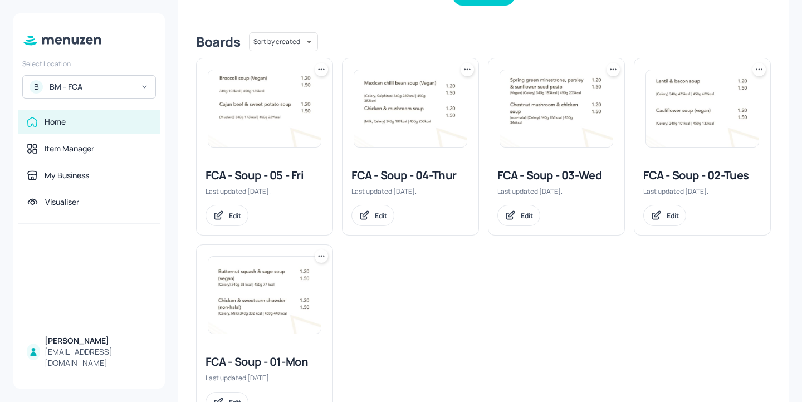
click at [663, 175] on div "FCA - Soup - 02-Tues" at bounding box center [702, 176] width 118 height 16
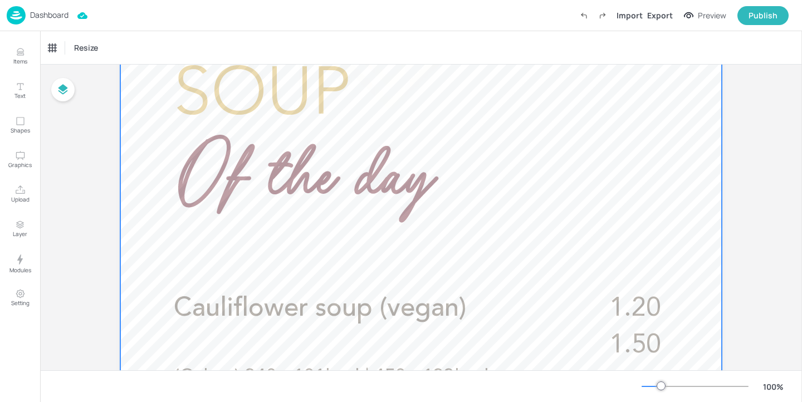
scroll to position [306, 0]
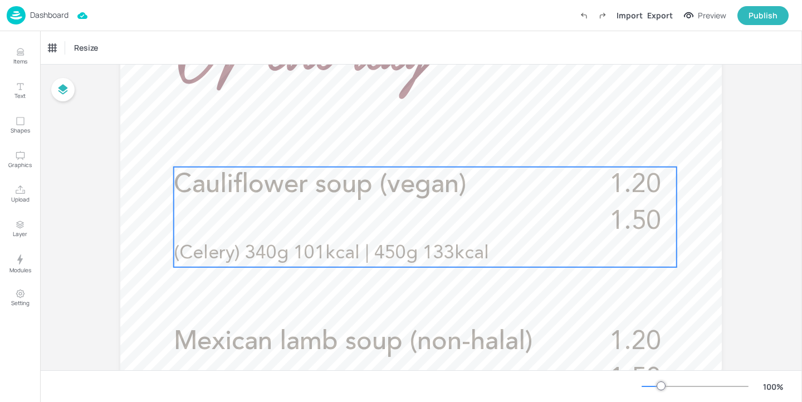
click at [516, 234] on div "Cauliflower soup (vegan) 1.20 1.50 (Celery) 340g 101kcal | 450g 133kcal" at bounding box center [425, 217] width 503 height 100
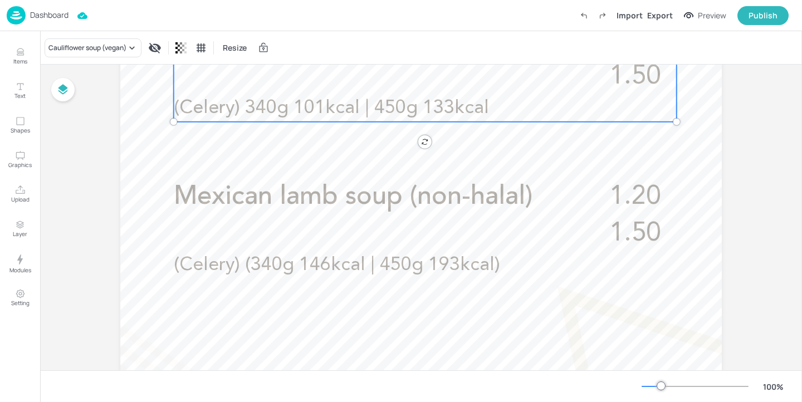
scroll to position [463, 0]
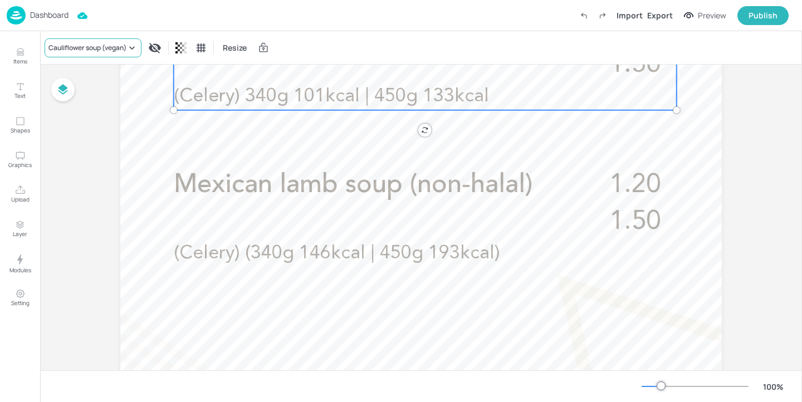
click at [124, 48] on div "Cauliflower soup (vegan)" at bounding box center [87, 48] width 78 height 10
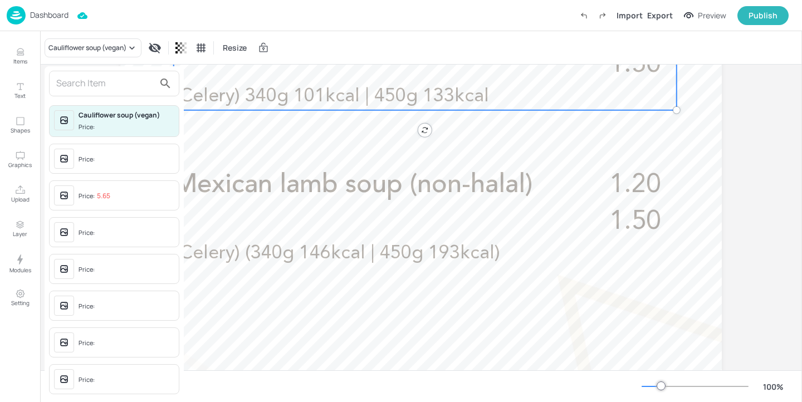
click at [119, 77] on input "text" at bounding box center [105, 84] width 98 height 18
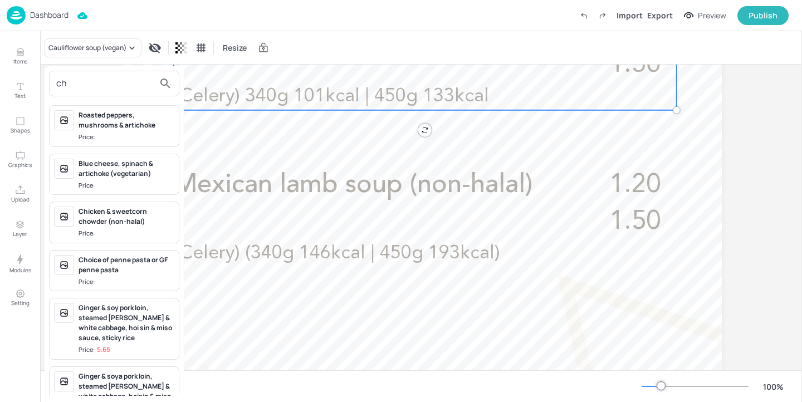
type input "c"
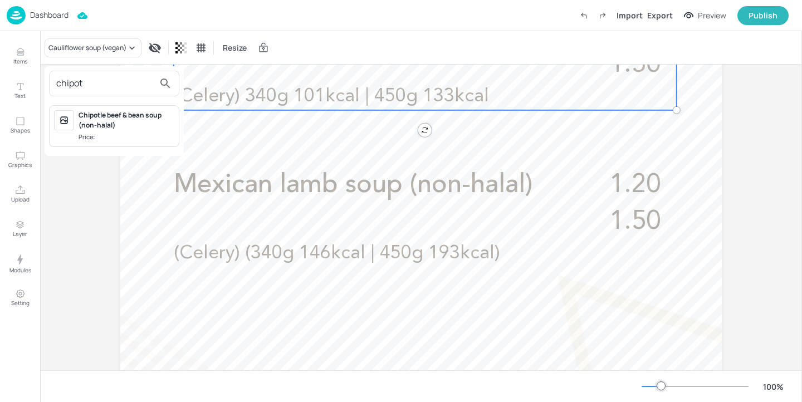
type input "chipot"
click at [137, 124] on div "Chipotle beef & bean soup (non-halal)" at bounding box center [126, 120] width 96 height 20
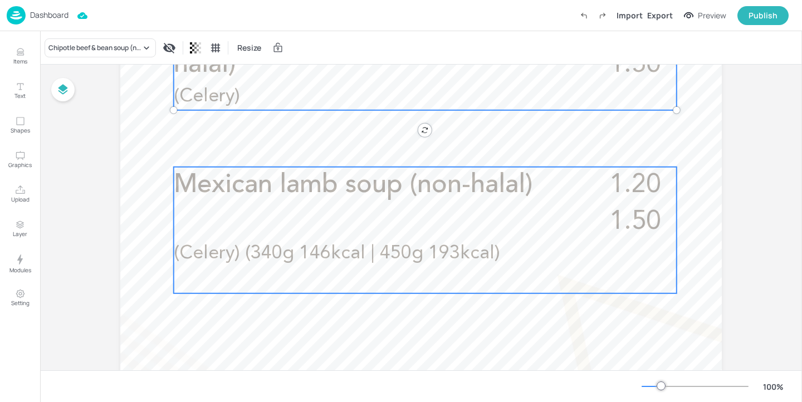
click at [237, 241] on p "(Celery) (340g 146kcal | 450g 193kcal)" at bounding box center [360, 253] width 373 height 27
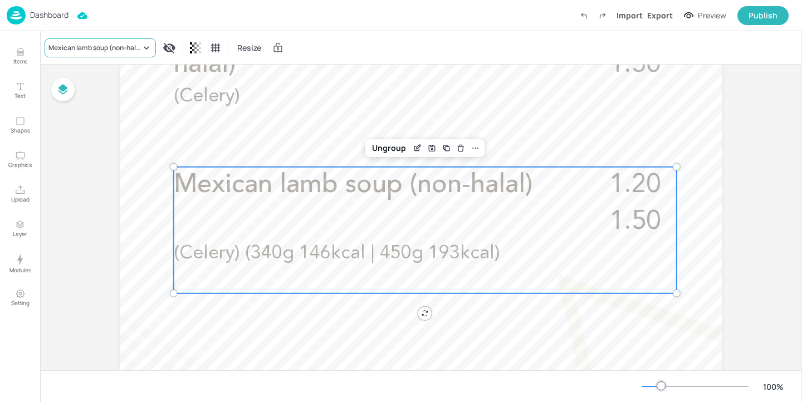
click at [82, 51] on div "Mexican lamb soup (non-halal)" at bounding box center [94, 48] width 92 height 10
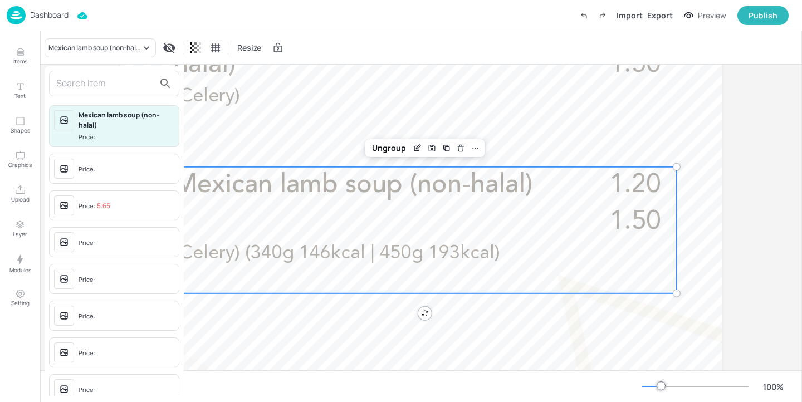
click at [94, 81] on input "text" at bounding box center [105, 84] width 98 height 18
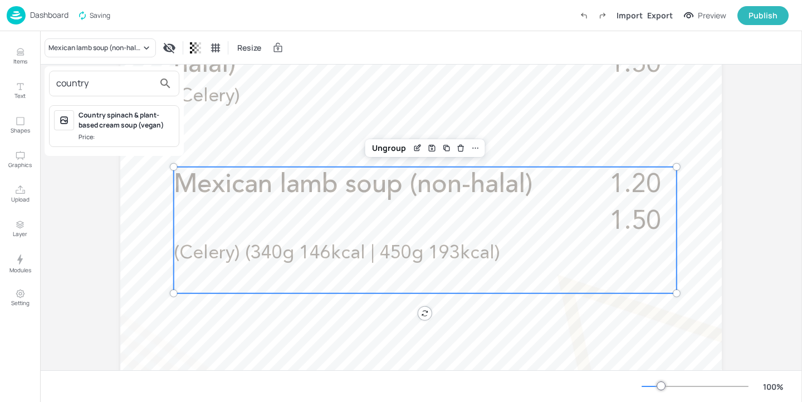
type input "country"
click at [146, 145] on div "Country spinach & plant-based cream soup (vegan) Price:" at bounding box center [114, 126] width 130 height 42
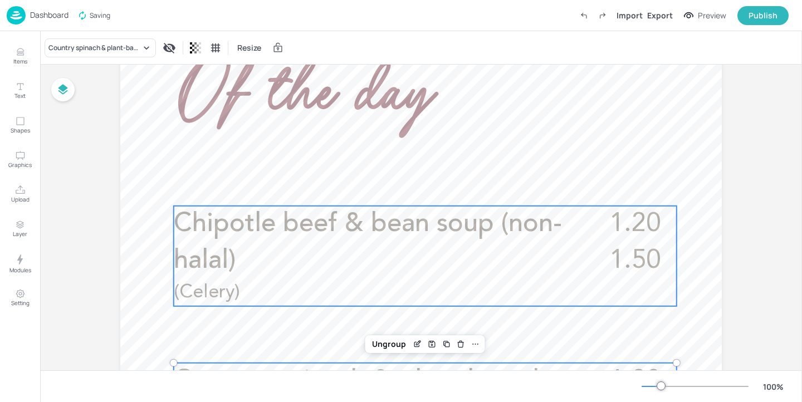
scroll to position [0, 0]
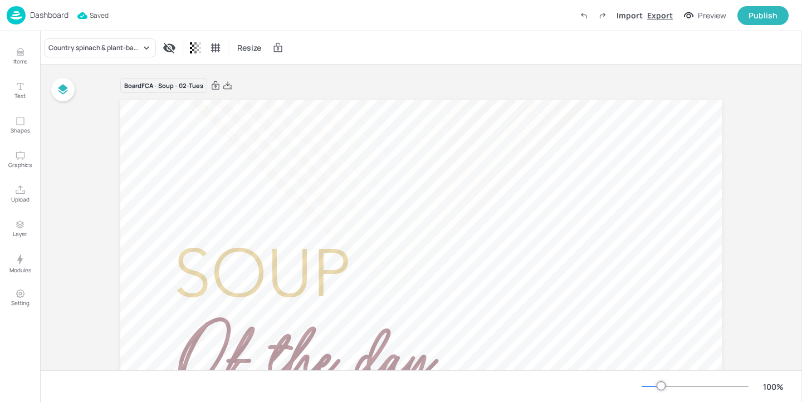
click at [661, 15] on div "Export" at bounding box center [660, 15] width 26 height 12
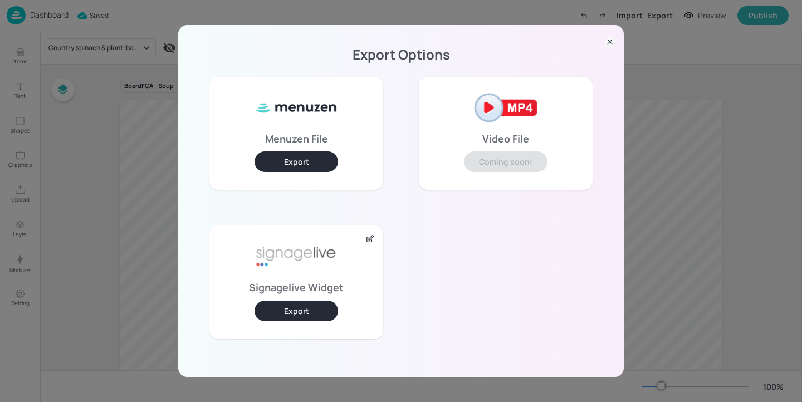
click at [295, 311] on button "Export" at bounding box center [295, 311] width 83 height 21
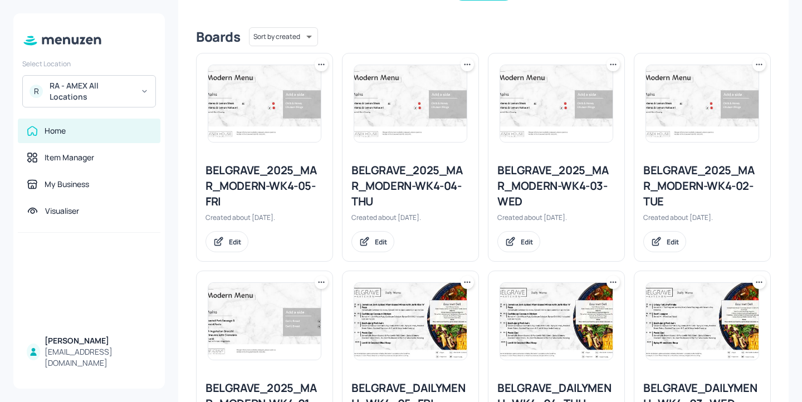
scroll to position [256, 0]
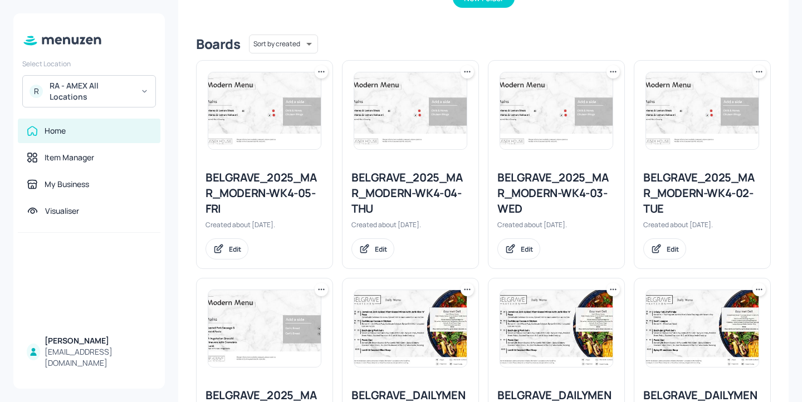
click at [757, 73] on icon at bounding box center [758, 71] width 11 height 11
click at [736, 112] on div "Duplicate" at bounding box center [712, 113] width 89 height 19
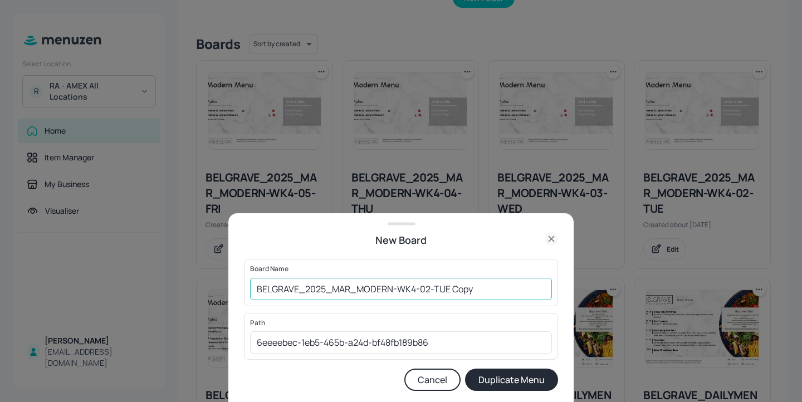
click at [252, 291] on input "BELGRAVE_2025_MAR_MODERN-WK4-02-TUE Copy" at bounding box center [401, 289] width 302 height 22
drag, startPoint x: 499, startPoint y: 288, endPoint x: 471, endPoint y: 288, distance: 27.8
click at [471, 288] on input "01ed-BELGRAVE_2025_MAR_MODERN-WK4-02-TUE Copy" at bounding box center [401, 289] width 302 height 22
type input "01ed-BELGRAVE_2025_MAR_MODERN-WK4-02-TUE-20250819"
click at [513, 371] on button "Duplicate Menu" at bounding box center [511, 379] width 93 height 22
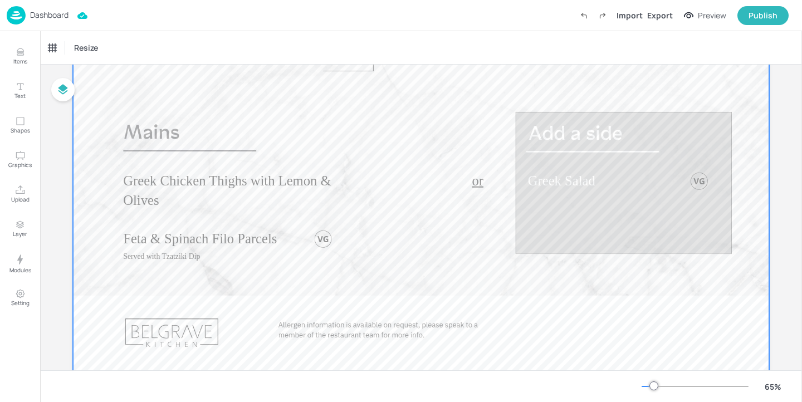
scroll to position [130, 0]
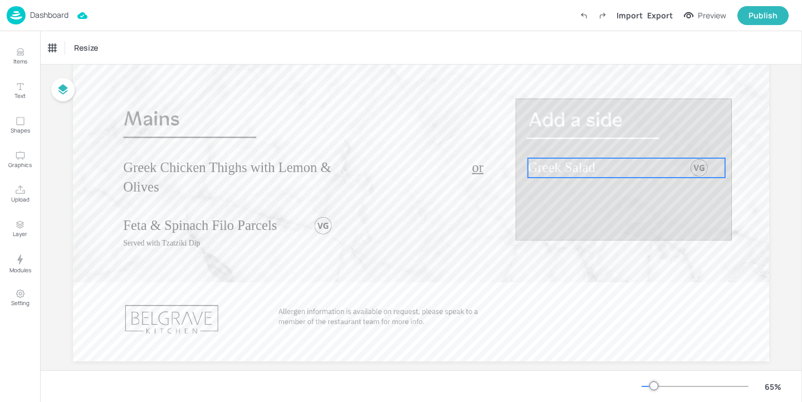
click at [576, 164] on span "Greek Salad" at bounding box center [561, 167] width 67 height 15
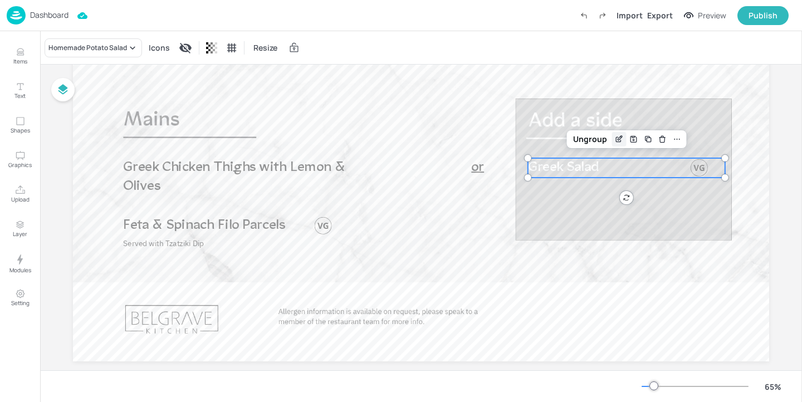
click at [614, 139] on icon "Edit Item" at bounding box center [618, 139] width 9 height 9
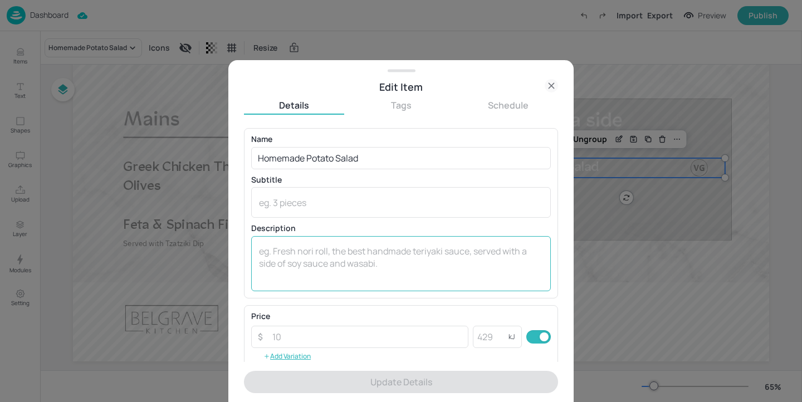
scroll to position [179, 0]
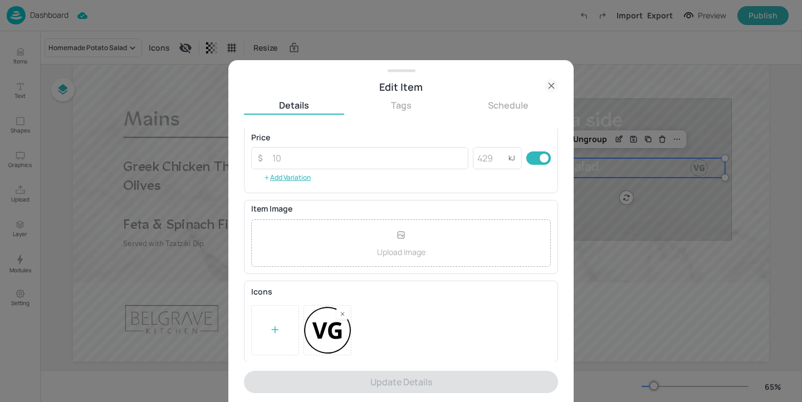
click at [342, 312] on rect at bounding box center [342, 314] width 8 height 8
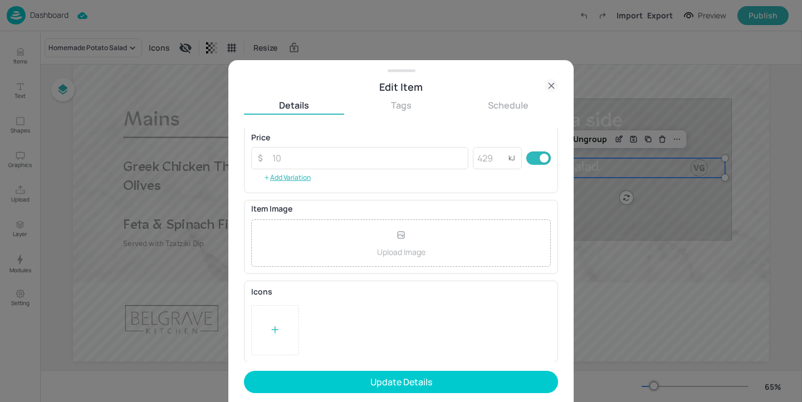
click at [247, 324] on div "Icons To pick up a draggable item, press the space bar. While dragging, use the…" at bounding box center [401, 321] width 314 height 81
click at [255, 324] on div at bounding box center [275, 330] width 48 height 50
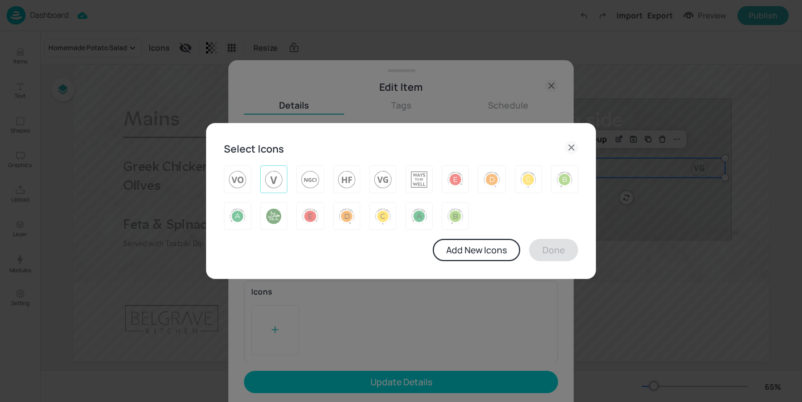
click at [271, 177] on img at bounding box center [273, 179] width 17 height 18
click at [544, 249] on button "Done" at bounding box center [553, 250] width 49 height 22
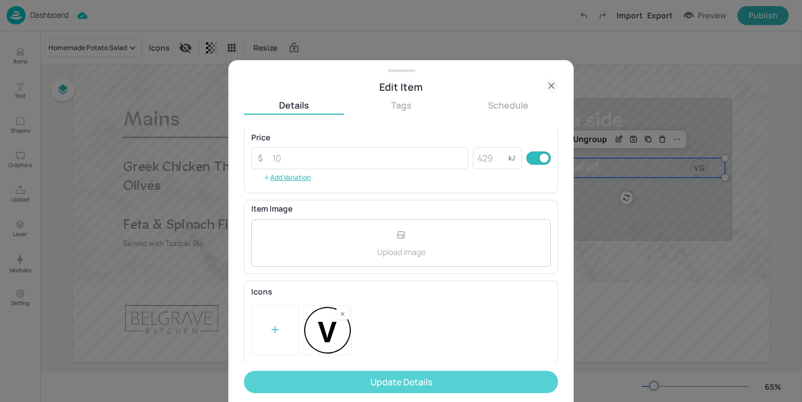
click at [416, 385] on button "Update Details" at bounding box center [401, 382] width 314 height 22
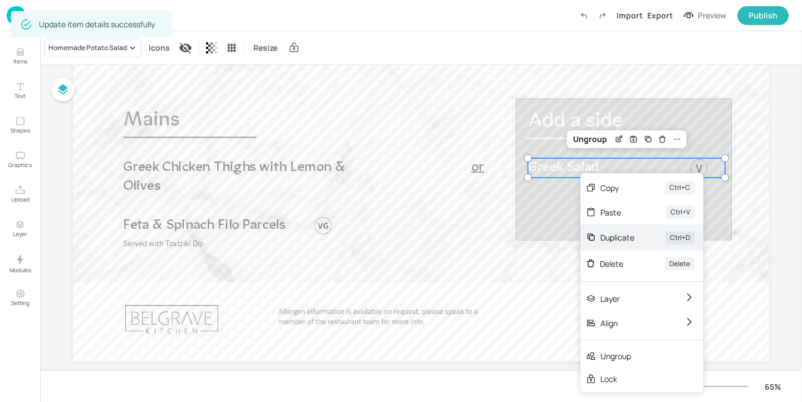
click at [627, 230] on div "Duplicate Ctrl+D" at bounding box center [641, 237] width 123 height 26
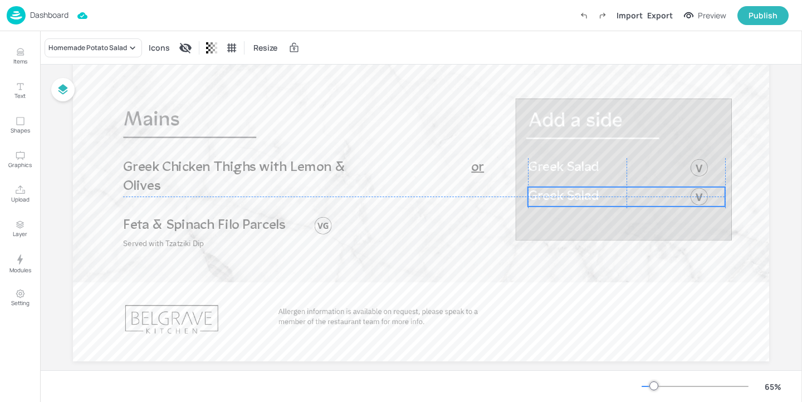
drag, startPoint x: 595, startPoint y: 169, endPoint x: 591, endPoint y: 196, distance: 27.6
click at [591, 196] on span "Greek Salad" at bounding box center [563, 196] width 71 height 14
click at [120, 55] on div "Homemade Potato Salad" at bounding box center [93, 47] width 97 height 19
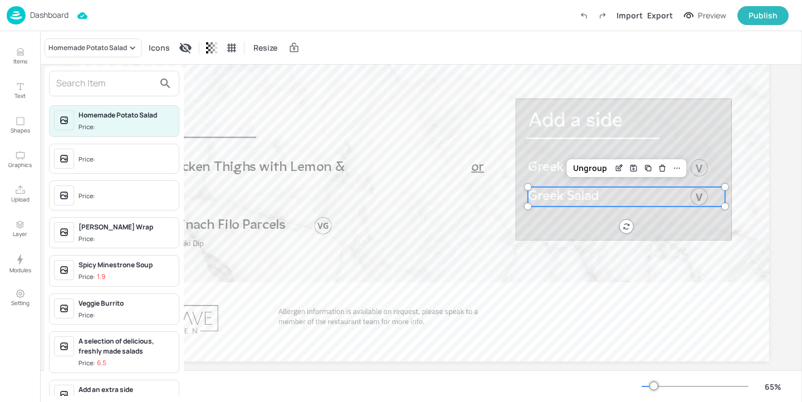
click at [117, 75] on input "text" at bounding box center [105, 84] width 98 height 18
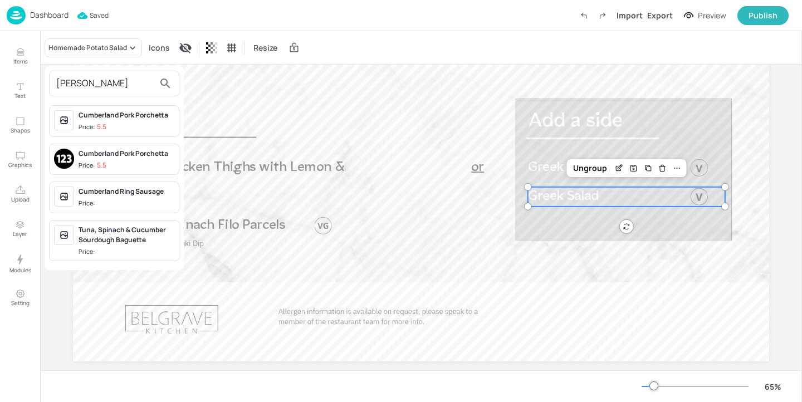
type input "Cumber"
click at [118, 198] on div "Cumberland Ring Sausage Price:" at bounding box center [126, 197] width 96 height 22
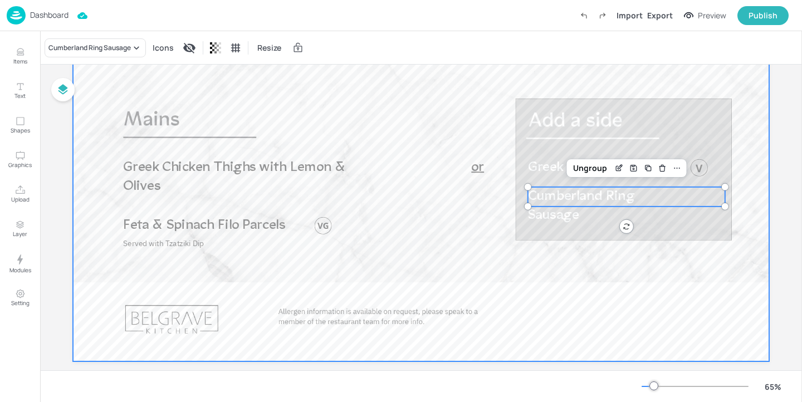
click at [627, 117] on div at bounding box center [421, 165] width 696 height 391
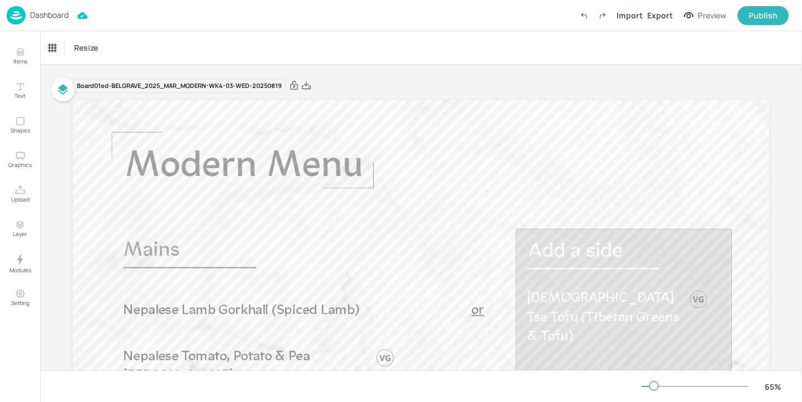
click at [65, 18] on p "Dashboard" at bounding box center [49, 15] width 38 height 8
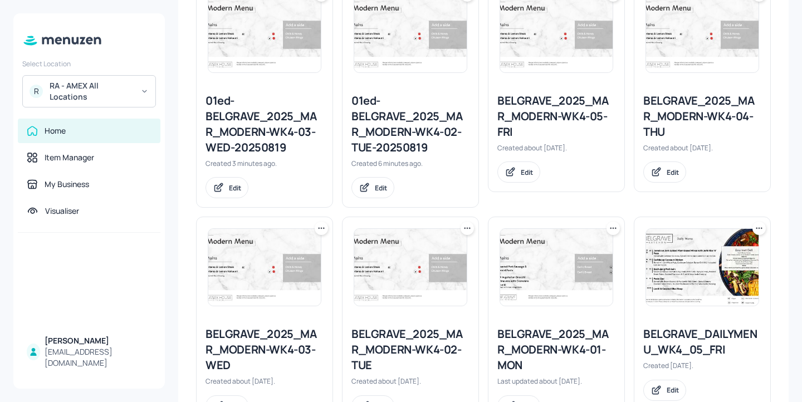
scroll to position [341, 0]
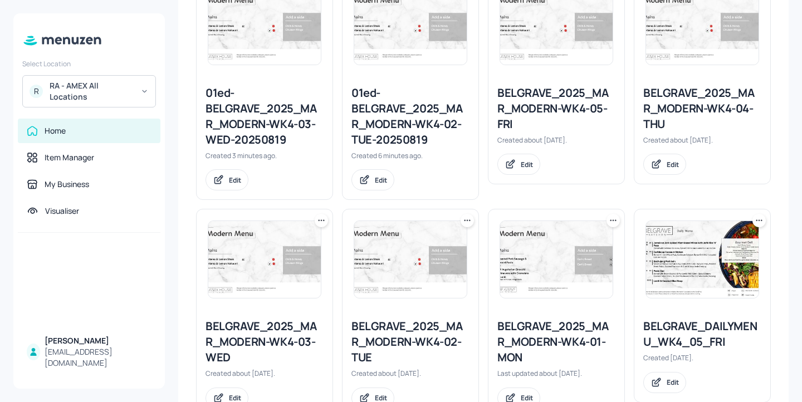
click at [324, 224] on icon at bounding box center [321, 220] width 11 height 11
drag, startPoint x: 298, startPoint y: 252, endPoint x: 302, endPoint y: 264, distance: 12.5
click at [302, 264] on div "Rename Duplicate Move Delete" at bounding box center [278, 271] width 98 height 85
click at [302, 264] on div "Duplicate" at bounding box center [278, 262] width 89 height 19
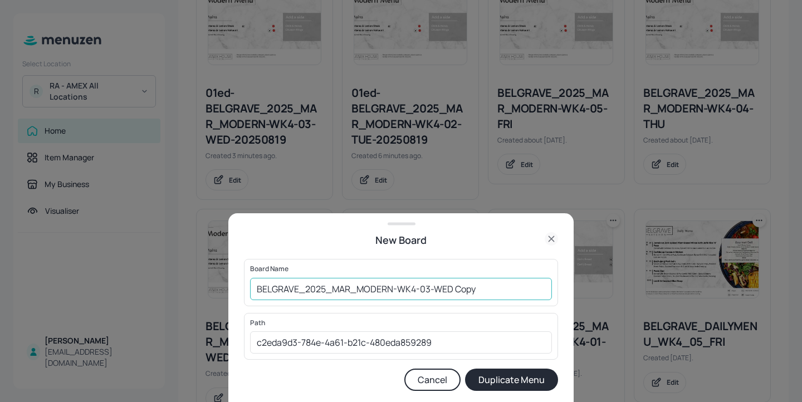
click at [252, 291] on input "BELGRAVE_2025_MAR_MODERN-WK4-03-WED Copy" at bounding box center [401, 289] width 302 height 22
drag, startPoint x: 509, startPoint y: 286, endPoint x: 475, endPoint y: 288, distance: 34.6
click at [475, 288] on input "01ed-BELGRAVE_2025_MAR_MODERN-WK4-03-WED Copy" at bounding box center [401, 289] width 302 height 22
type input "01ed-BELGRAVE_2025_MAR_MODERN-WK4-03-WED-20250819"
click at [510, 377] on button "Duplicate Menu" at bounding box center [511, 379] width 93 height 22
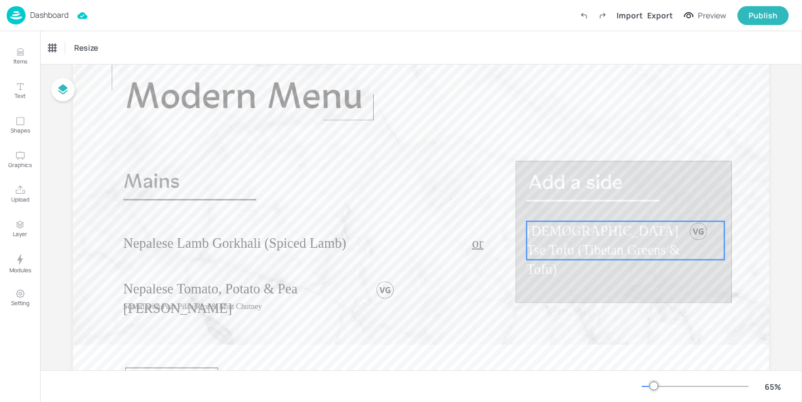
scroll to position [127, 0]
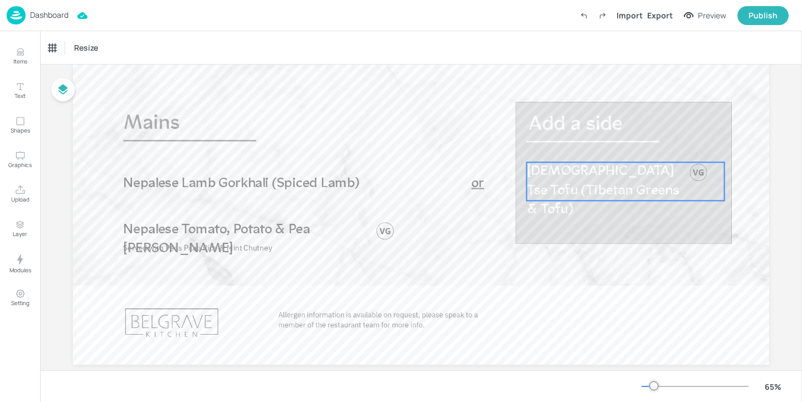
click at [601, 175] on span "[DEMOGRAPHIC_DATA] Tse Tofu (Tibetan Greens & Tofu)" at bounding box center [603, 190] width 152 height 52
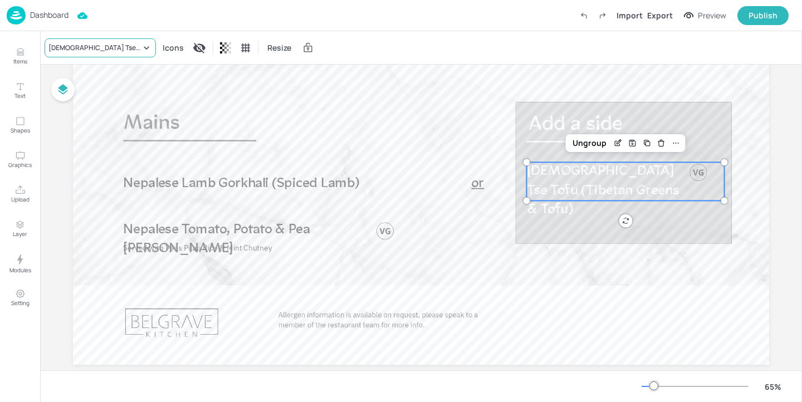
click at [133, 48] on div "[DEMOGRAPHIC_DATA] Tse Tofu (Tibetan Greens & Tofu)" at bounding box center [94, 48] width 92 height 10
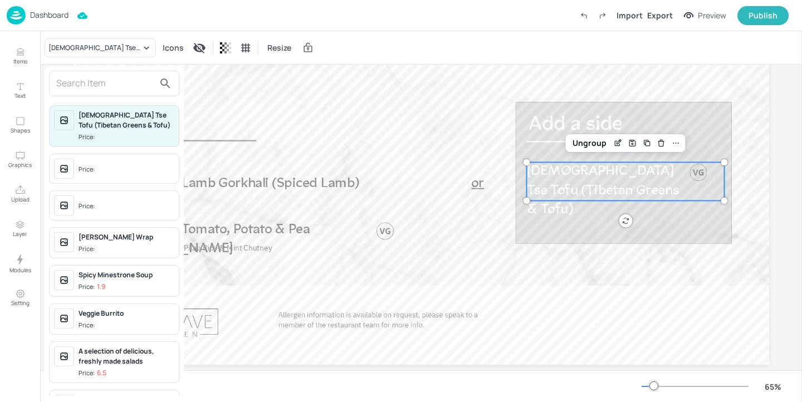
click at [137, 82] on input "text" at bounding box center [105, 84] width 98 height 18
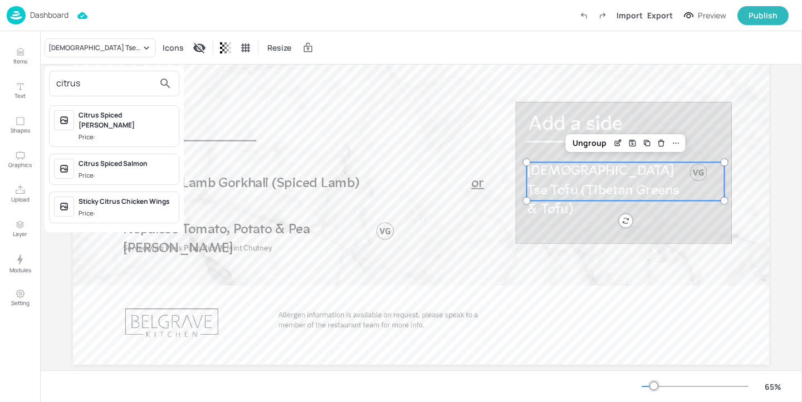
type input "citrus"
click at [150, 196] on div "Sticky Citrus Chicken Wings" at bounding box center [126, 201] width 96 height 10
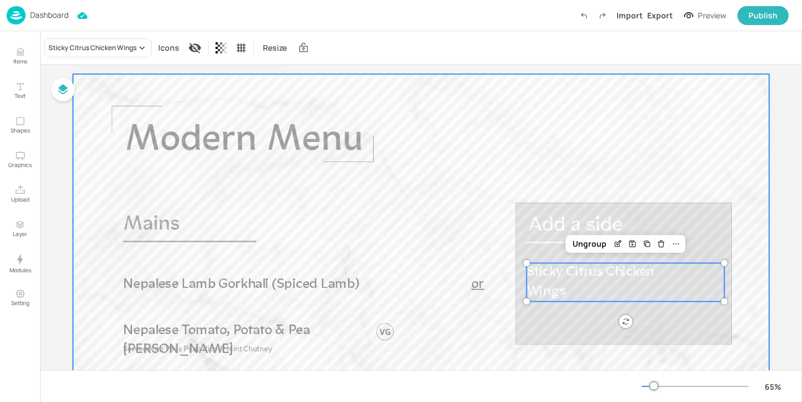
scroll to position [0, 0]
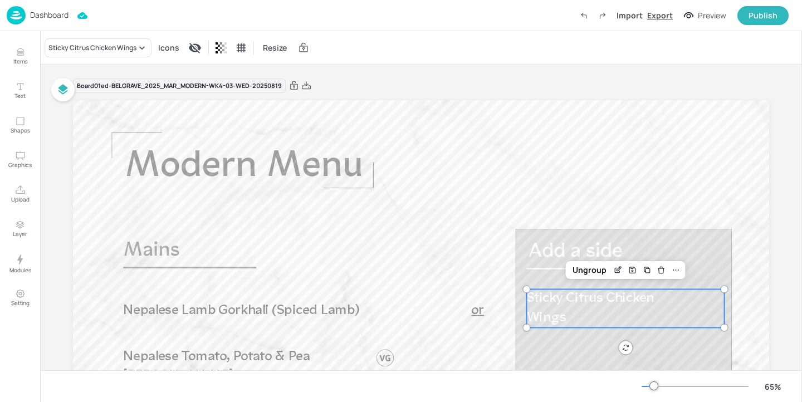
click at [672, 17] on div "Export" at bounding box center [660, 15] width 26 height 12
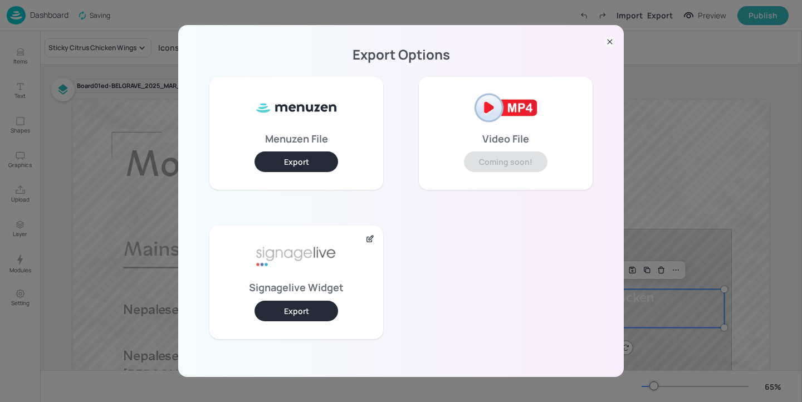
click at [296, 309] on button "Export" at bounding box center [295, 311] width 83 height 21
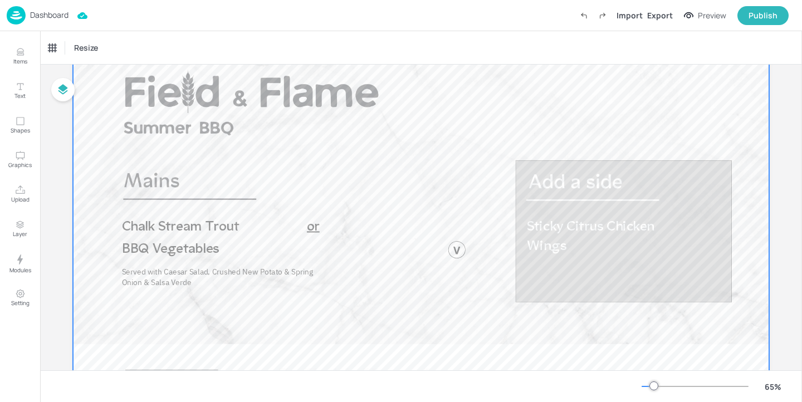
scroll to position [75, 0]
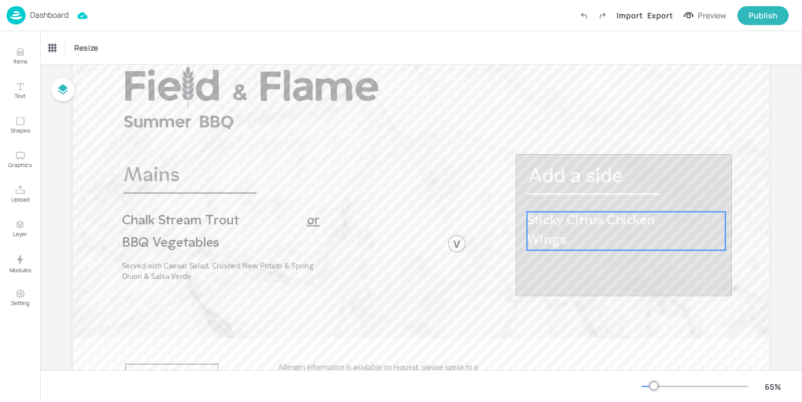
click at [568, 243] on p "Sticky Citrus Chicken Wings" at bounding box center [594, 231] width 134 height 38
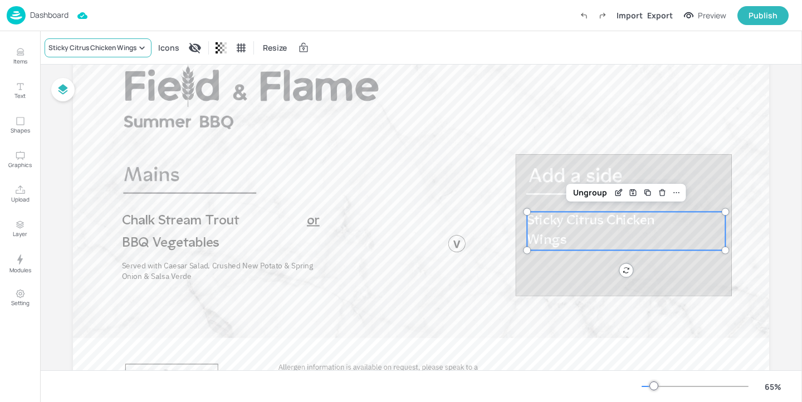
click at [113, 48] on div "Sticky Citrus Chicken Wings" at bounding box center [92, 48] width 88 height 10
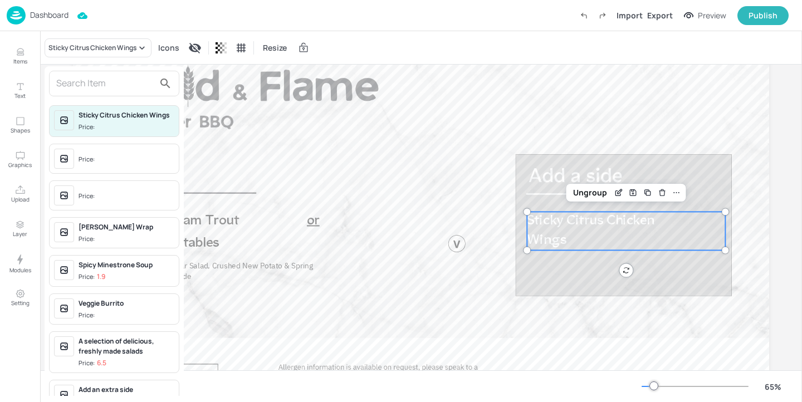
click at [119, 76] on input "text" at bounding box center [105, 84] width 98 height 18
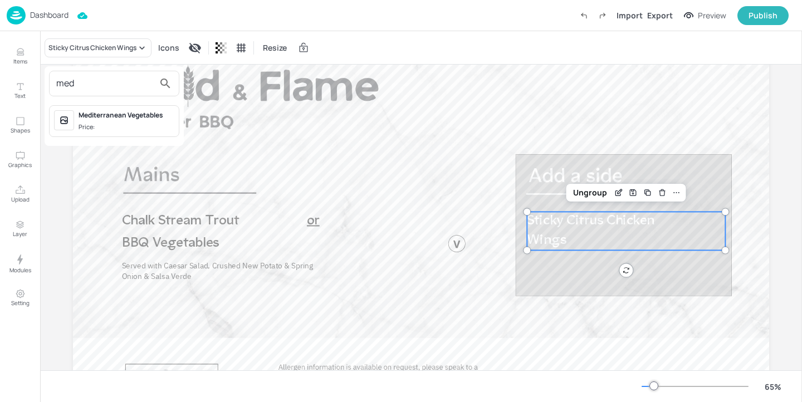
type input "med"
click at [151, 111] on div "Mediterranean Vegetables" at bounding box center [126, 115] width 96 height 10
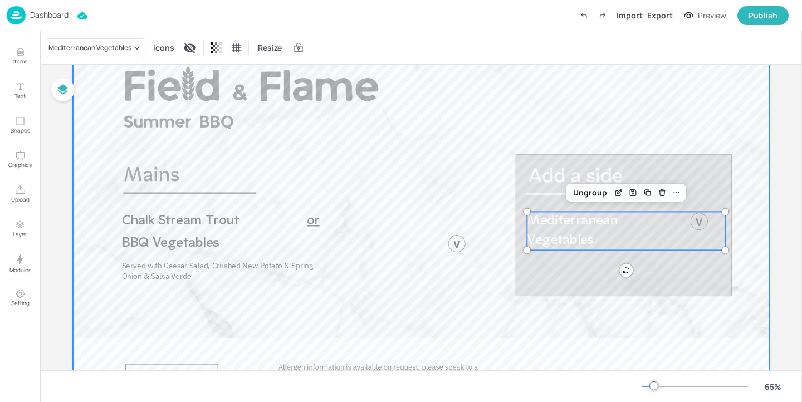
scroll to position [0, 0]
